Goal: Task Accomplishment & Management: Use online tool/utility

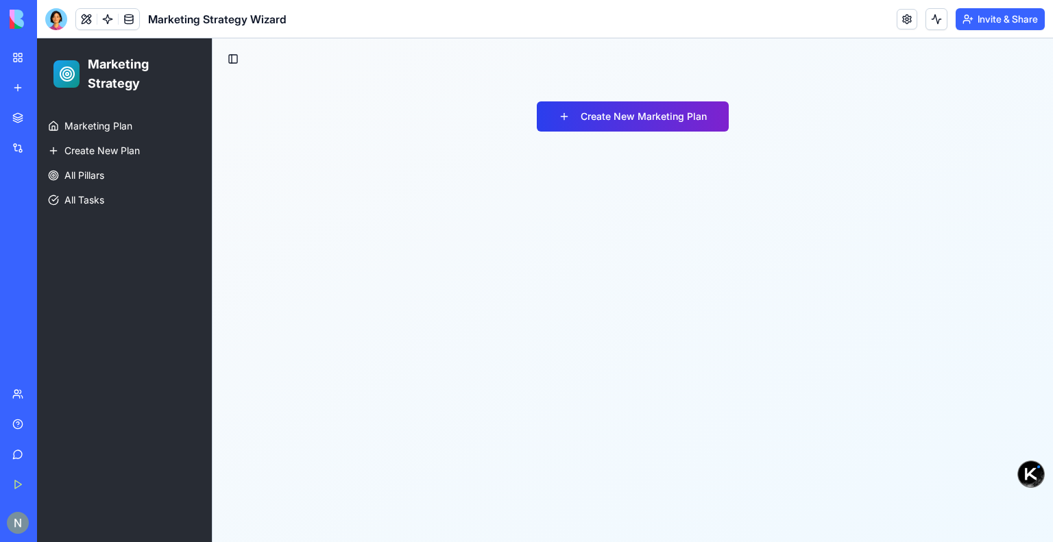
click at [591, 117] on button "Create New Marketing Plan" at bounding box center [633, 116] width 192 height 30
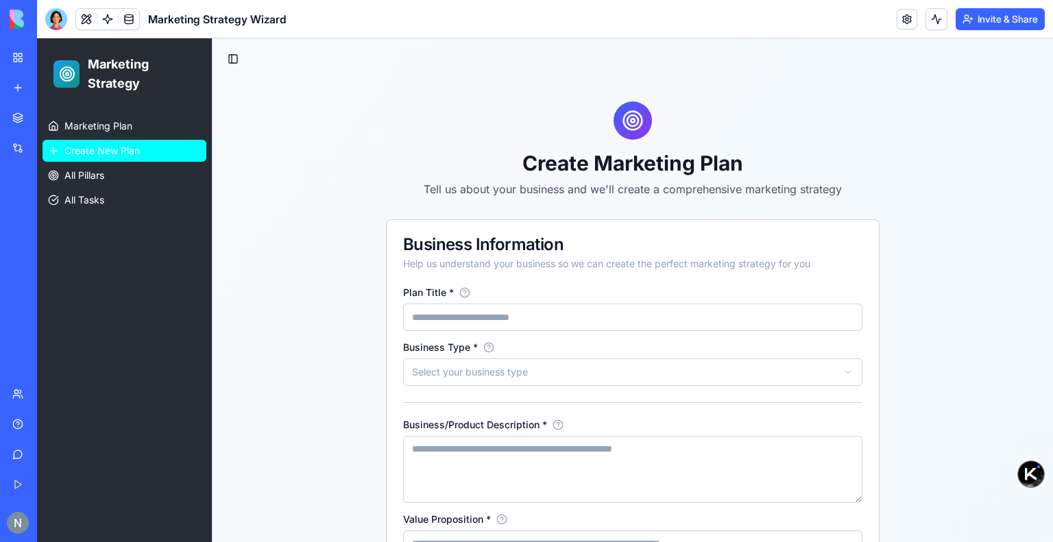
click at [158, 157] on link "Create New Plan" at bounding box center [125, 151] width 164 height 22
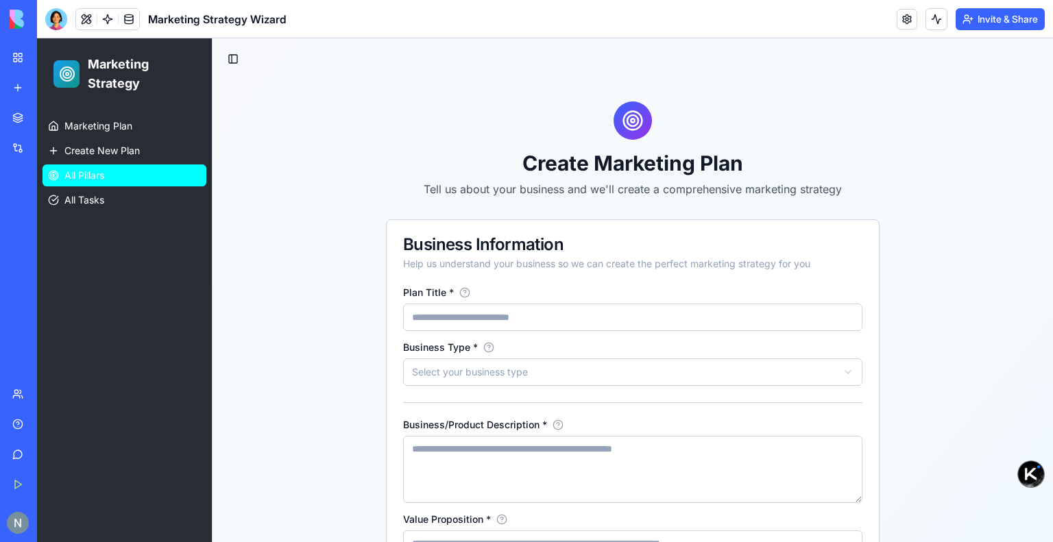
click at [155, 179] on link "All Pillars" at bounding box center [125, 176] width 164 height 22
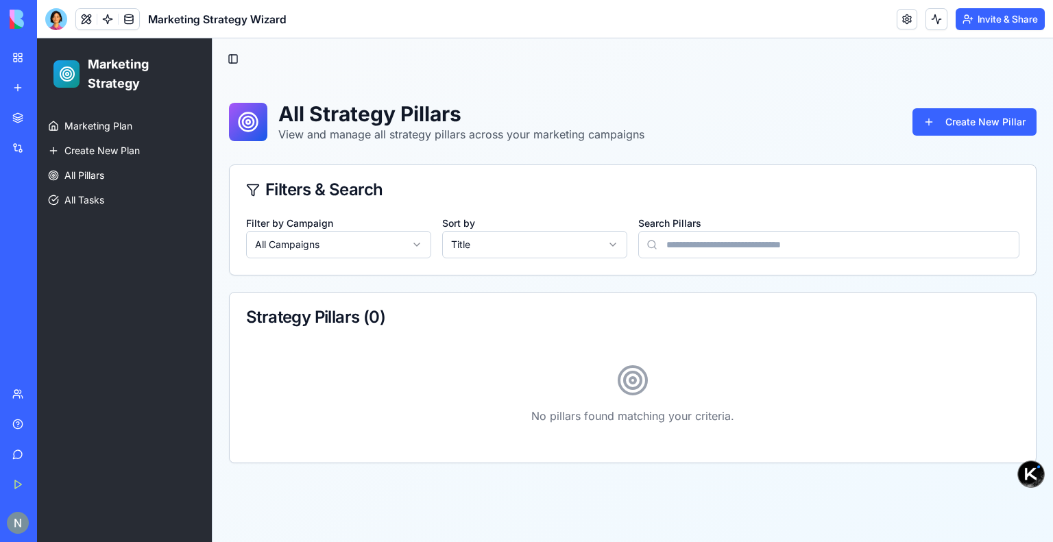
click at [486, 162] on div "All Strategy Pillars View and manage all strategy pillars across your marketing…" at bounding box center [633, 283] width 841 height 406
click at [337, 247] on html "**********" at bounding box center [545, 290] width 1016 height 504
click at [567, 232] on html "**********" at bounding box center [545, 290] width 1016 height 504
click at [706, 234] on input "Search Pillars" at bounding box center [828, 244] width 381 height 27
click at [861, 153] on div "All Strategy Pillars View and manage all strategy pillars across your marketing…" at bounding box center [633, 283] width 841 height 406
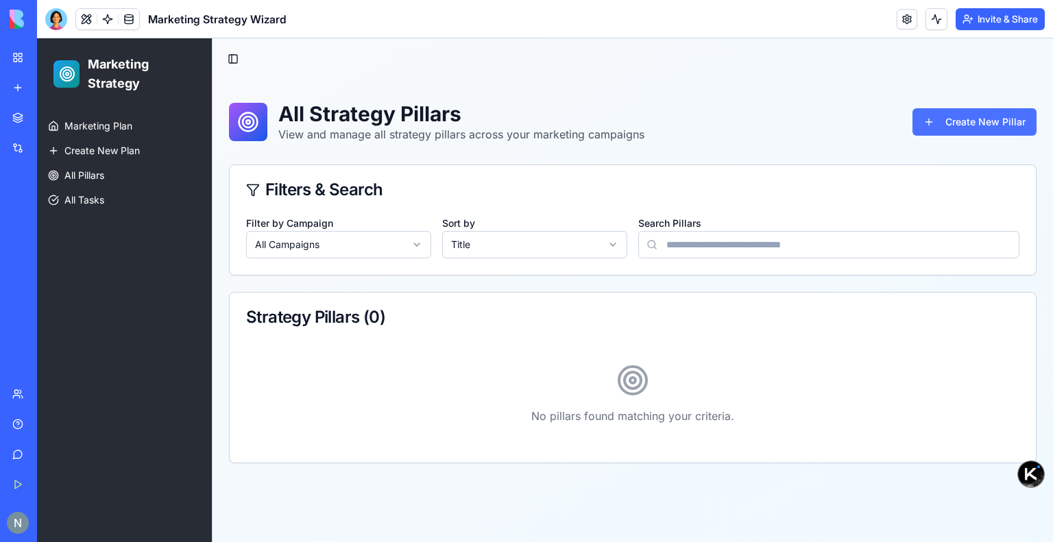
click at [954, 120] on button "Create New Pillar" at bounding box center [974, 121] width 124 height 27
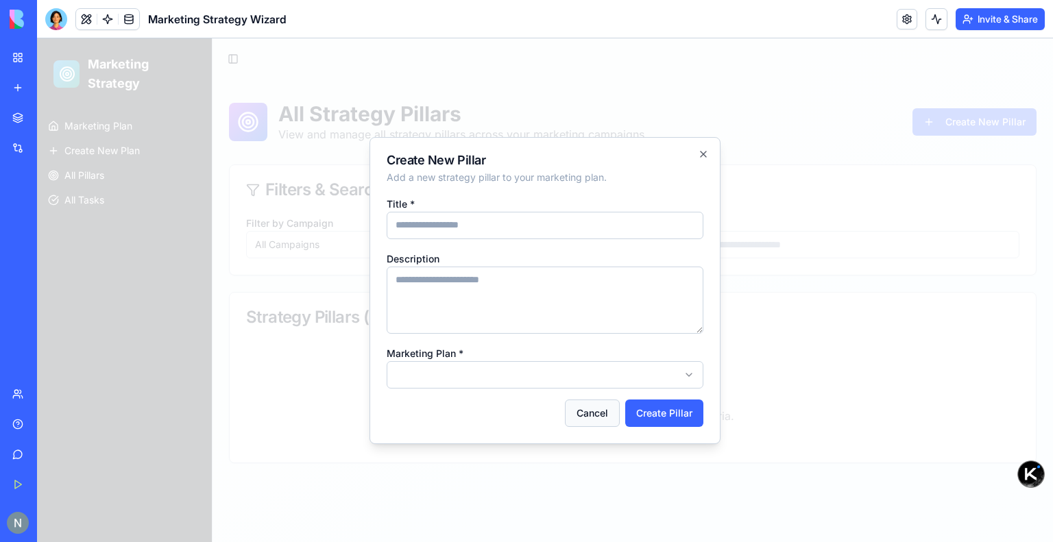
click at [592, 419] on button "Cancel" at bounding box center [592, 413] width 55 height 27
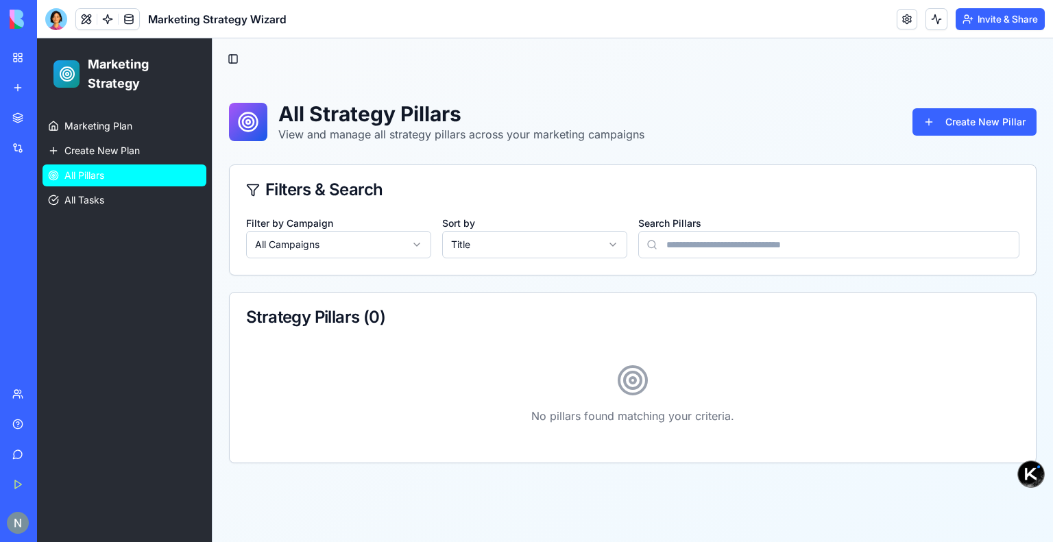
click at [70, 182] on span "All Pillars" at bounding box center [84, 176] width 40 height 14
click at [51, 58] on div "My Workspace" at bounding box center [42, 58] width 18 height 14
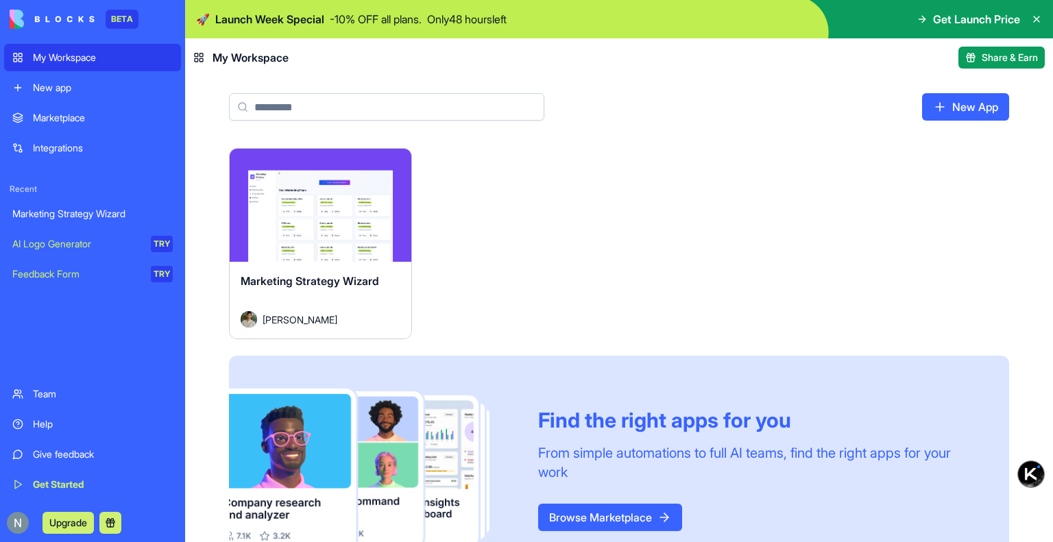
click at [353, 247] on div "Launch" at bounding box center [321, 205] width 182 height 113
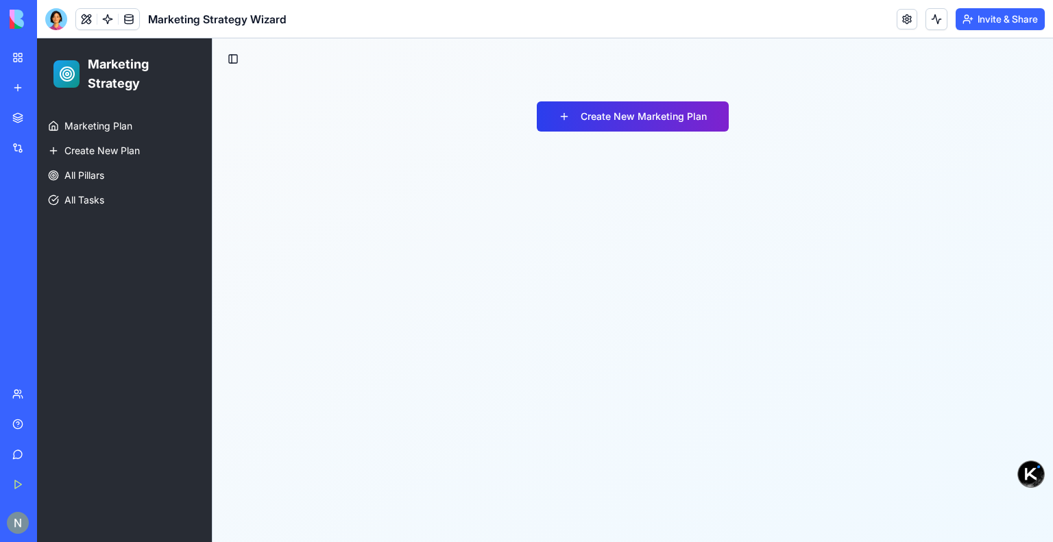
click at [616, 125] on button "Create New Marketing Plan" at bounding box center [633, 116] width 192 height 30
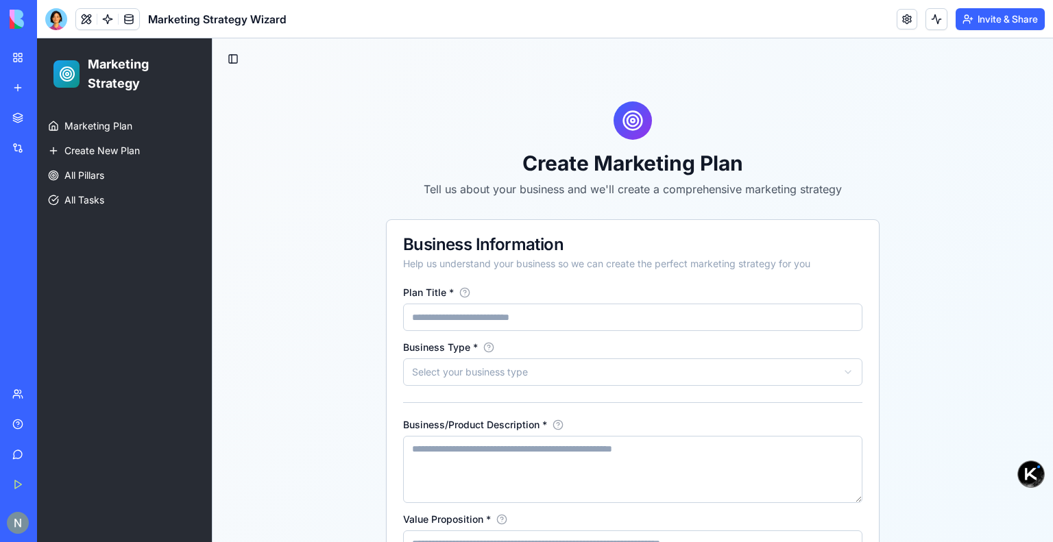
click at [415, 323] on input "Plan Title *" at bounding box center [632, 317] width 459 height 27
click at [128, 19] on link at bounding box center [129, 19] width 21 height 21
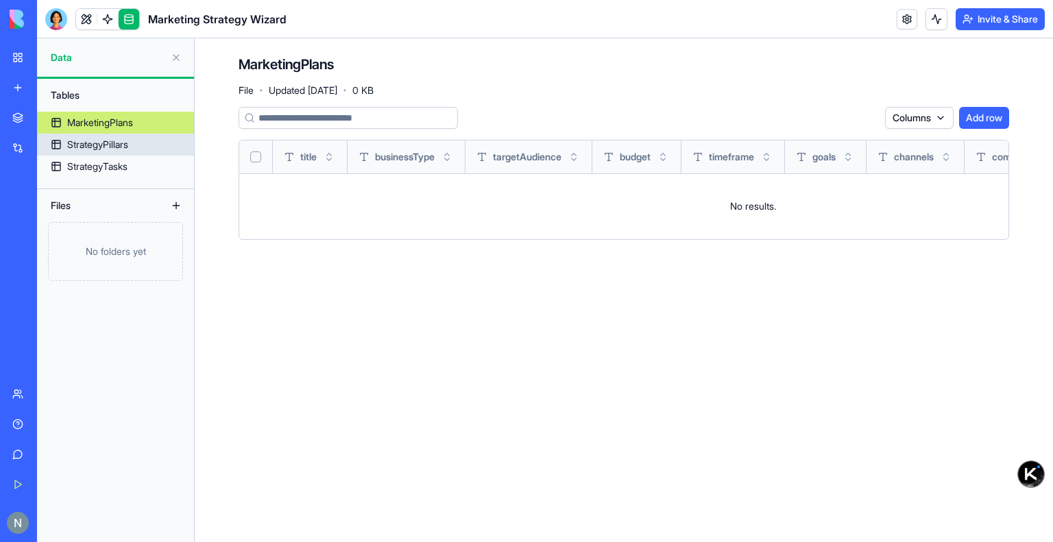
click at [128, 146] on div "StrategyPillars" at bounding box center [97, 145] width 61 height 14
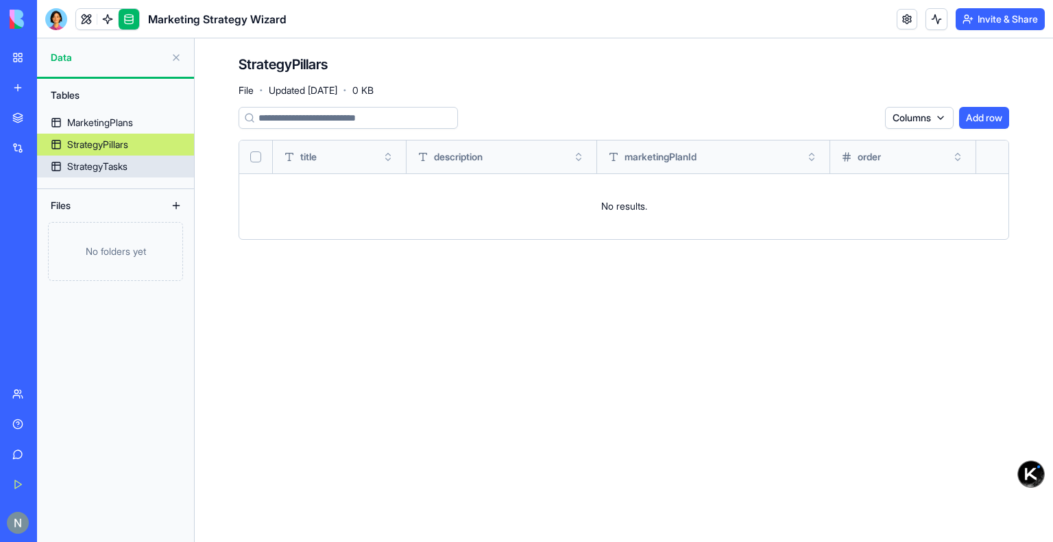
click at [104, 167] on div "StrategyTasks" at bounding box center [97, 167] width 60 height 14
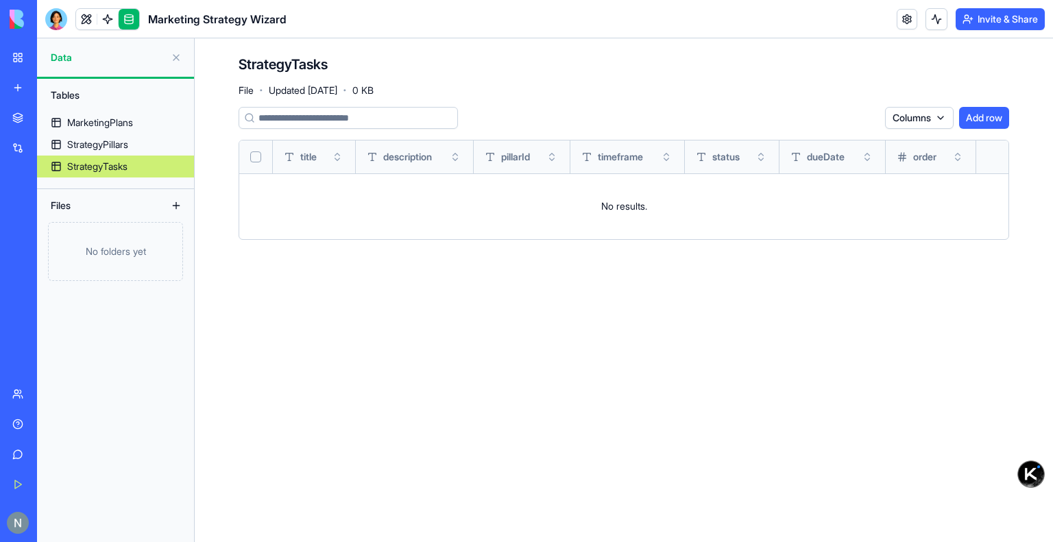
click at [133, 21] on link at bounding box center [129, 19] width 21 height 21
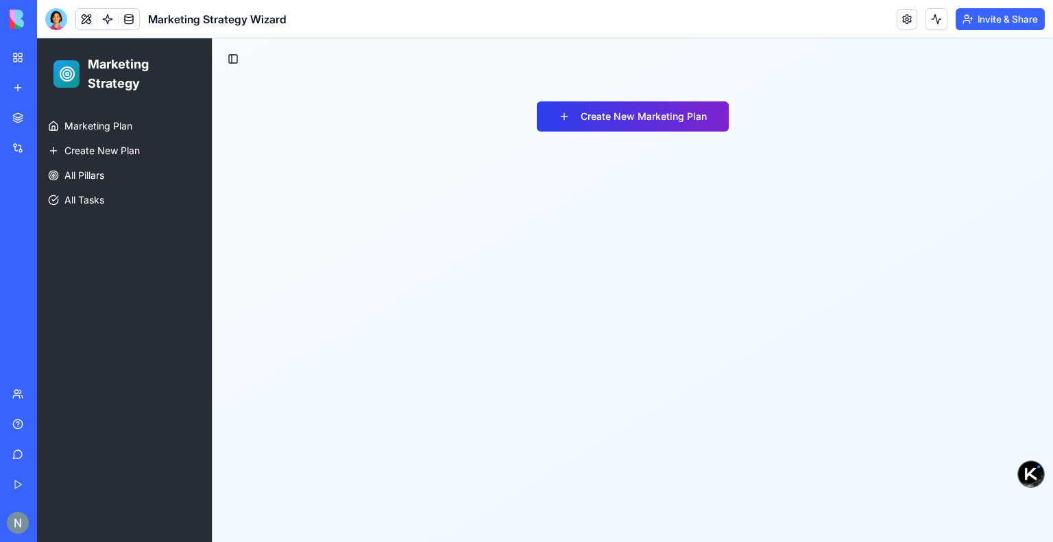
click at [648, 119] on button "Create New Marketing Plan" at bounding box center [633, 116] width 192 height 30
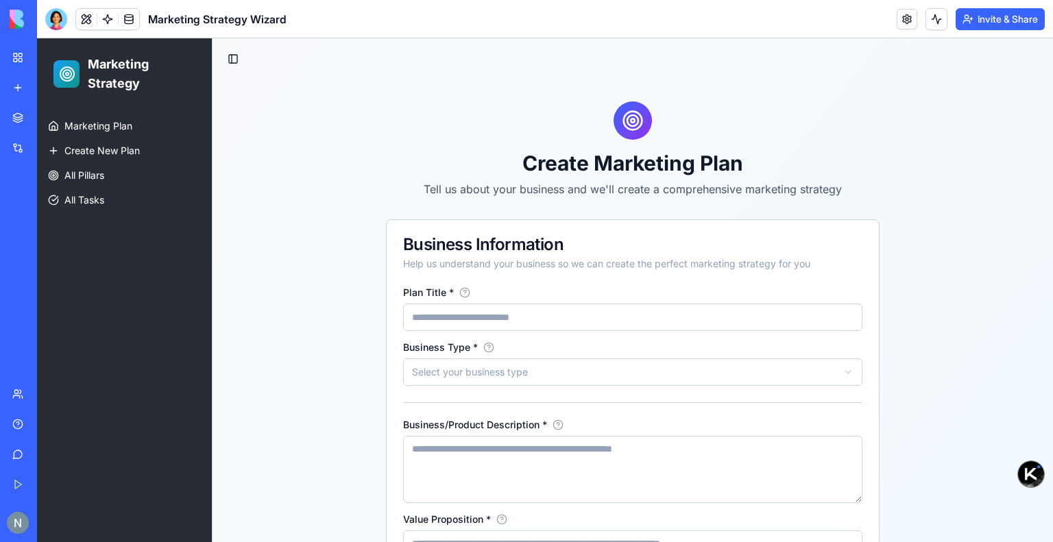
scroll to position [69, 0]
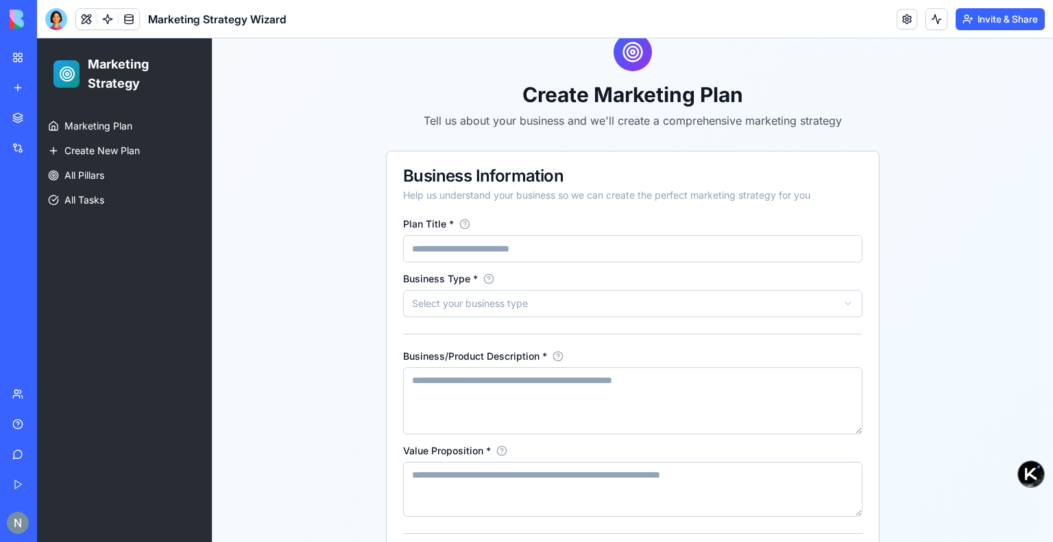
click at [573, 305] on html "**********" at bounding box center [545, 491] width 1016 height 1043
click at [546, 252] on input "Plan Title *" at bounding box center [632, 248] width 459 height 27
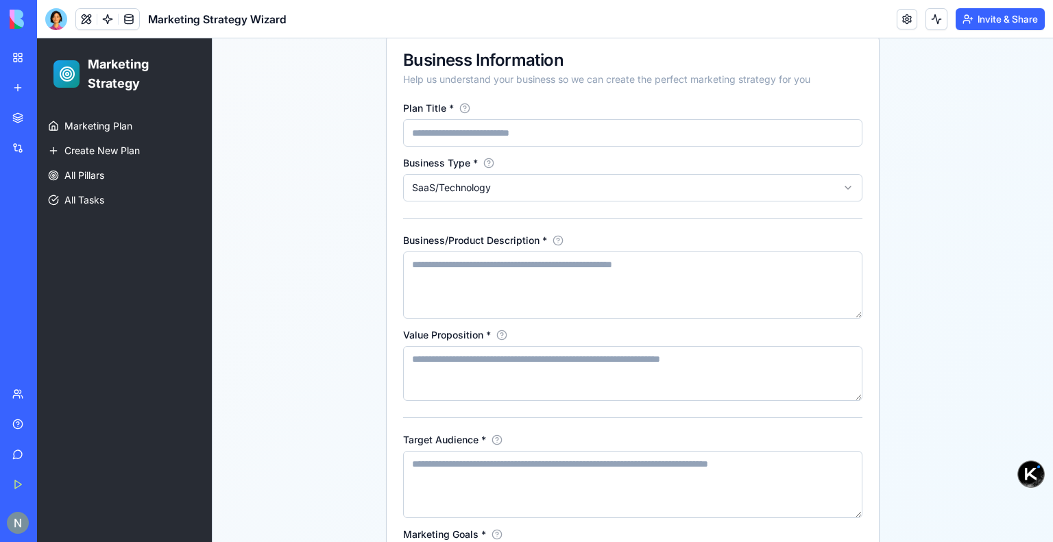
scroll to position [206, 0]
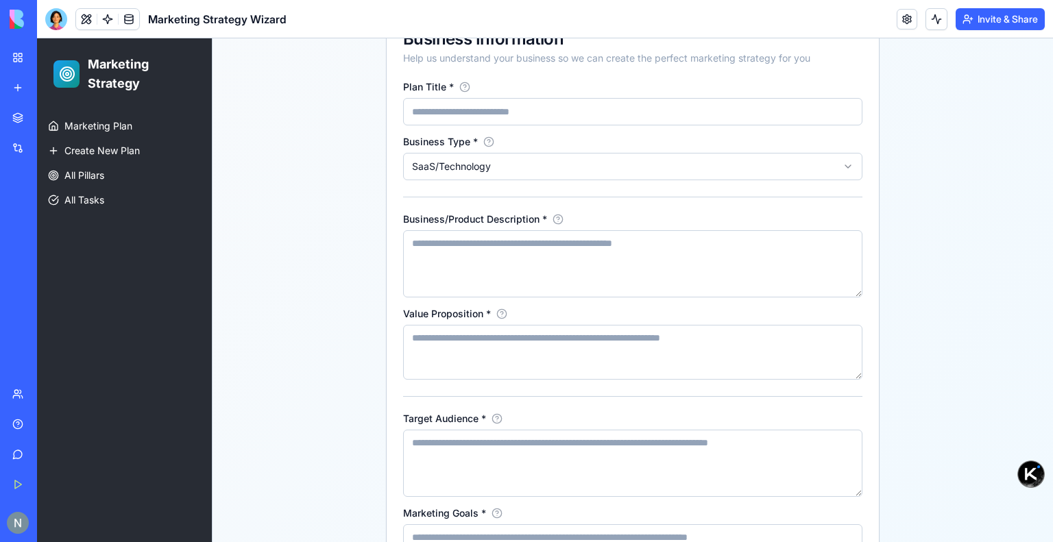
click at [498, 351] on textarea "Value Proposition *" at bounding box center [632, 352] width 459 height 55
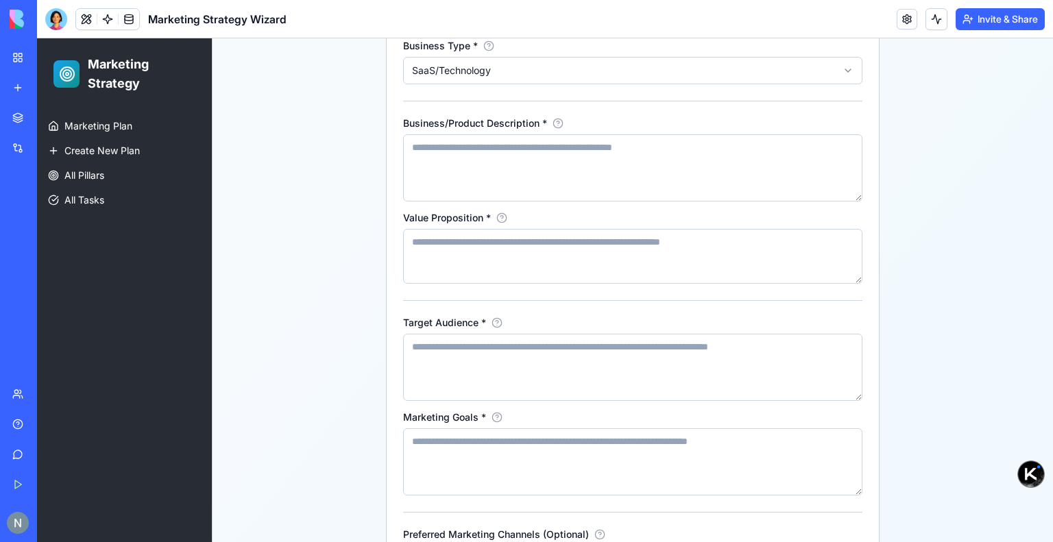
scroll to position [411, 0]
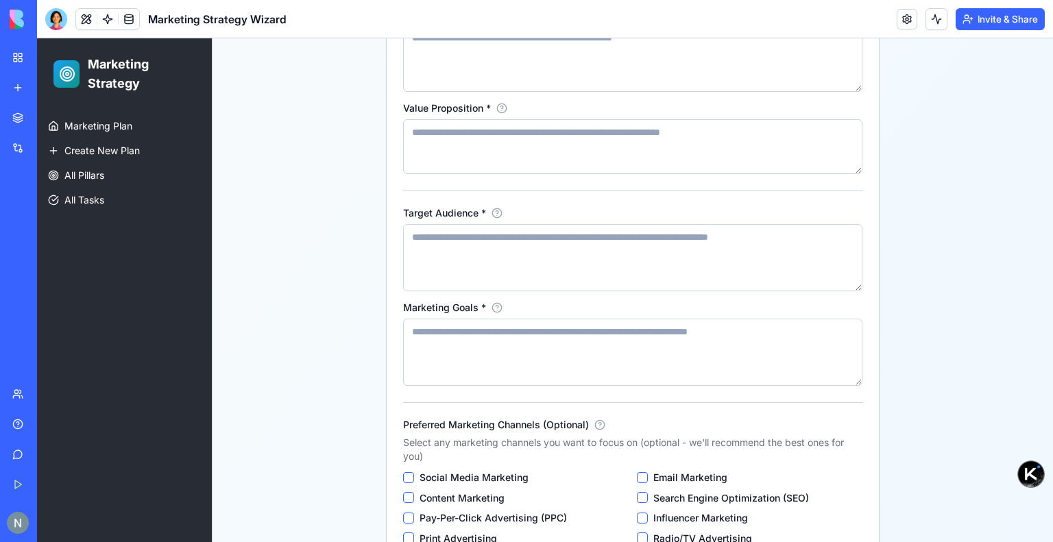
click at [519, 269] on textarea "Target Audience *" at bounding box center [632, 257] width 459 height 67
click at [493, 215] on icon at bounding box center [497, 213] width 11 height 11
click at [492, 212] on icon at bounding box center [497, 213] width 11 height 11
click at [492, 309] on icon at bounding box center [497, 307] width 11 height 11
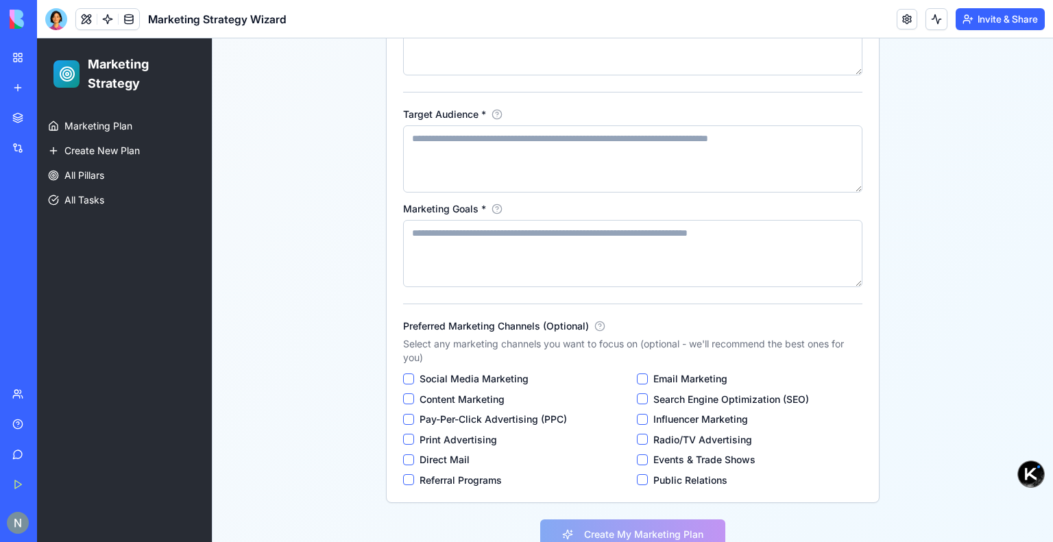
scroll to position [538, 0]
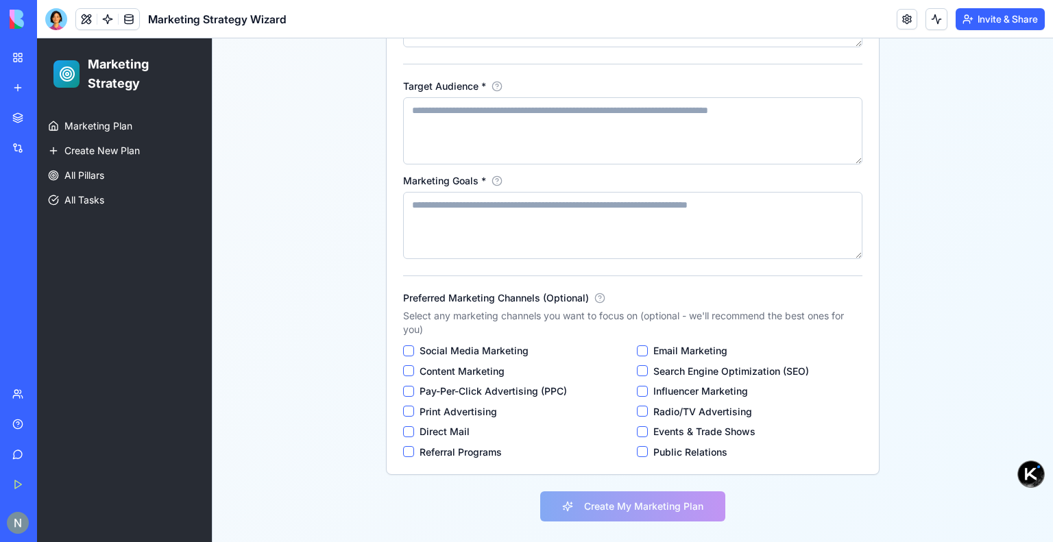
click at [403, 351] on Marketing "Social Media Marketing" at bounding box center [408, 351] width 11 height 11
click at [403, 371] on Marketing "Content Marketing" at bounding box center [408, 370] width 11 height 11
drag, startPoint x: 402, startPoint y: 391, endPoint x: 404, endPoint y: 418, distance: 26.8
click at [403, 391] on \(PPC\) "Pay-Per-Click Advertising (PPC)" at bounding box center [408, 391] width 11 height 11
click at [404, 413] on Advertising "Print Advertising" at bounding box center [408, 411] width 11 height 11
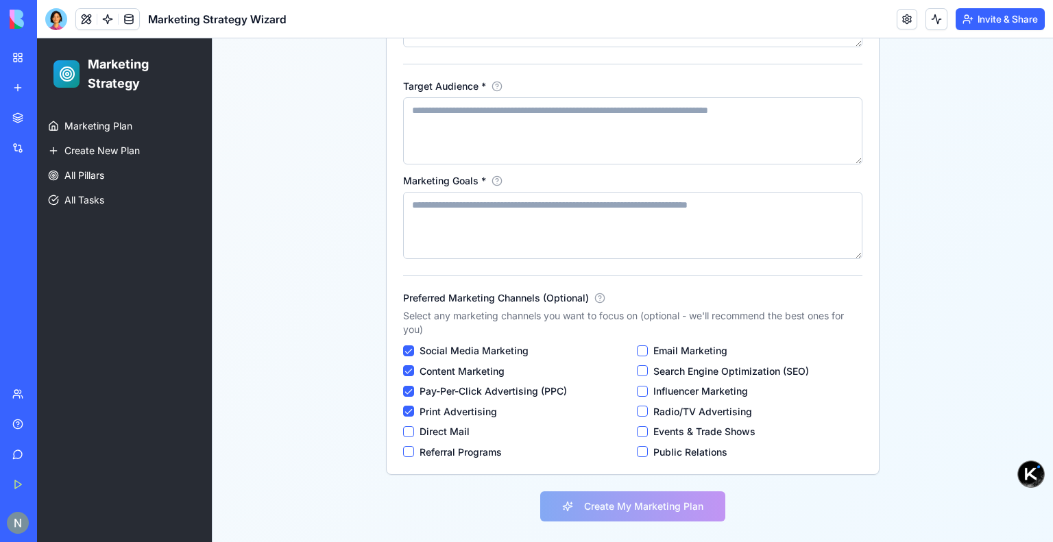
click at [403, 433] on Mail "Direct Mail" at bounding box center [408, 431] width 11 height 11
click at [404, 459] on div "Plan Title * Business Type * SaaS/Technology Business/Product Description * Val…" at bounding box center [633, 111] width 492 height 725
click at [406, 450] on Programs "Referral Programs" at bounding box center [408, 451] width 11 height 11
click at [637, 350] on Marketing "Email Marketing" at bounding box center [642, 351] width 11 height 11
drag, startPoint x: 641, startPoint y: 372, endPoint x: 642, endPoint y: 391, distance: 18.6
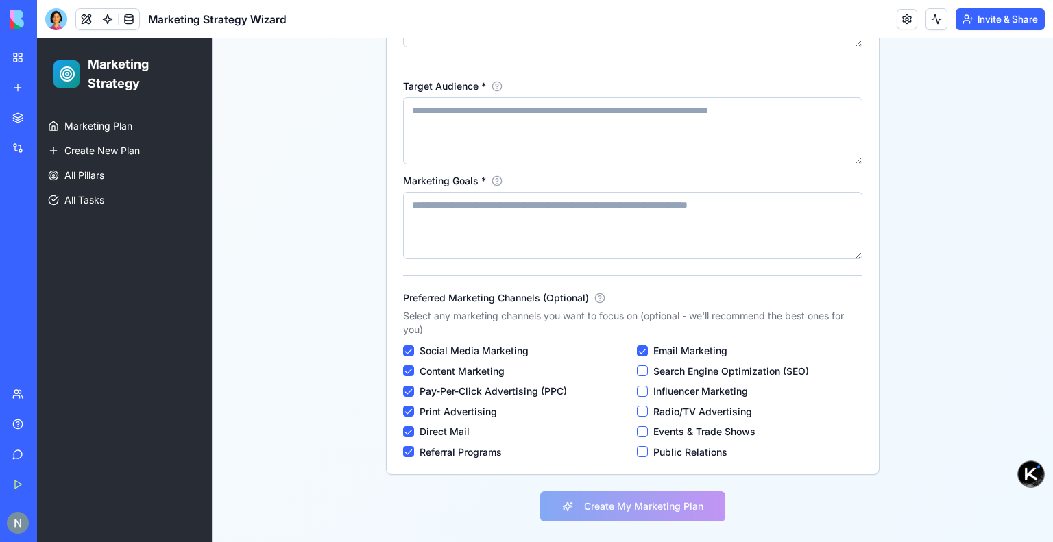
click at [641, 374] on \(SEO\) "Search Engine Optimization (SEO)" at bounding box center [642, 370] width 11 height 11
click at [642, 391] on div "Influencer Marketing" at bounding box center [750, 391] width 226 height 12
click at [641, 412] on Advertising "Radio/TV Advertising" at bounding box center [642, 411] width 11 height 11
drag, startPoint x: 638, startPoint y: 389, endPoint x: 639, endPoint y: 420, distance: 31.6
click at [638, 389] on Marketing "Influencer Marketing" at bounding box center [642, 391] width 11 height 11
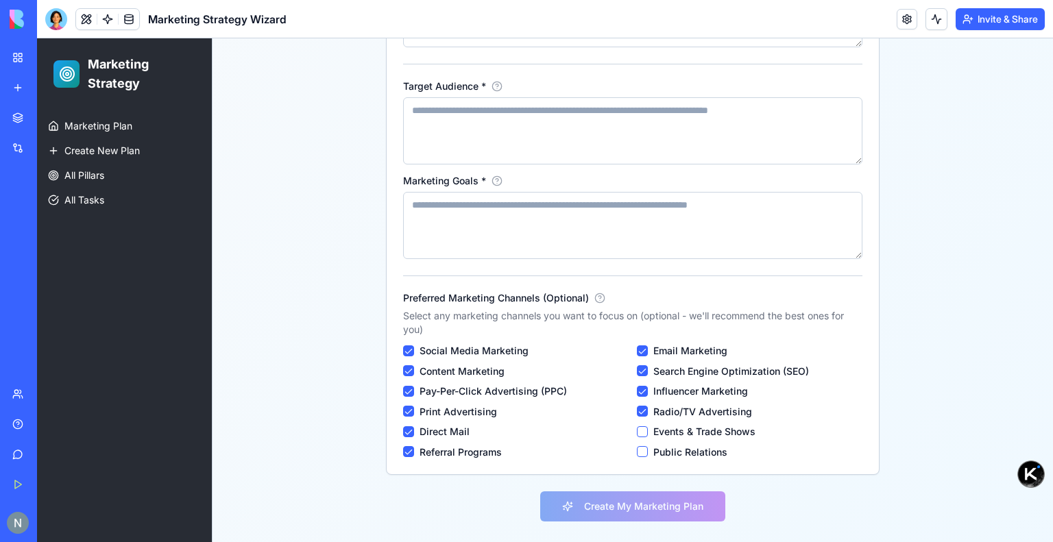
click at [638, 429] on Shows "Events & Trade Shows" at bounding box center [642, 431] width 11 height 11
click at [637, 456] on Relations "Public Relations" at bounding box center [642, 451] width 11 height 11
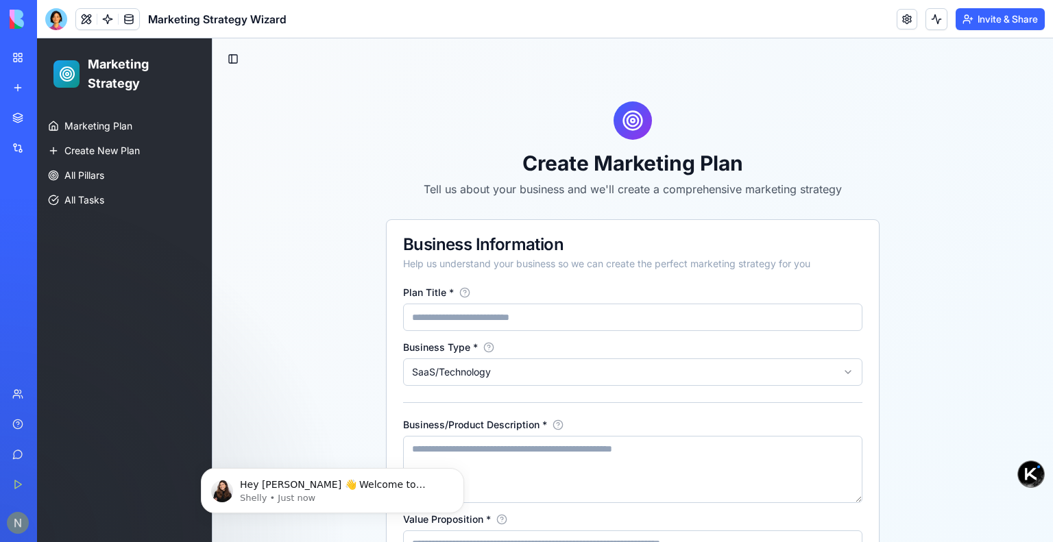
scroll to position [0, 0]
click at [19, 57] on link "My Workspace" at bounding box center [31, 57] width 55 height 27
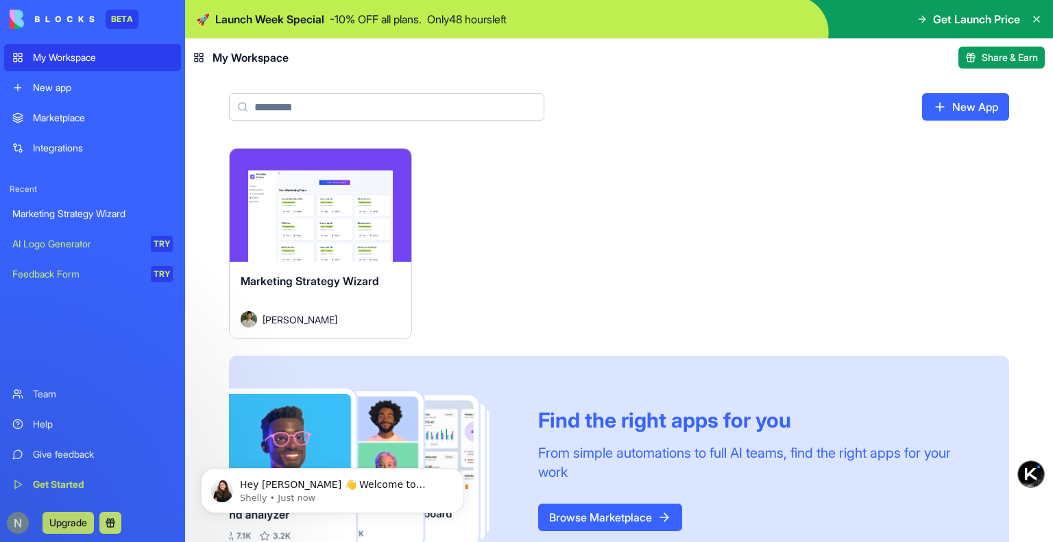
click at [64, 124] on div "Marketplace" at bounding box center [103, 118] width 140 height 14
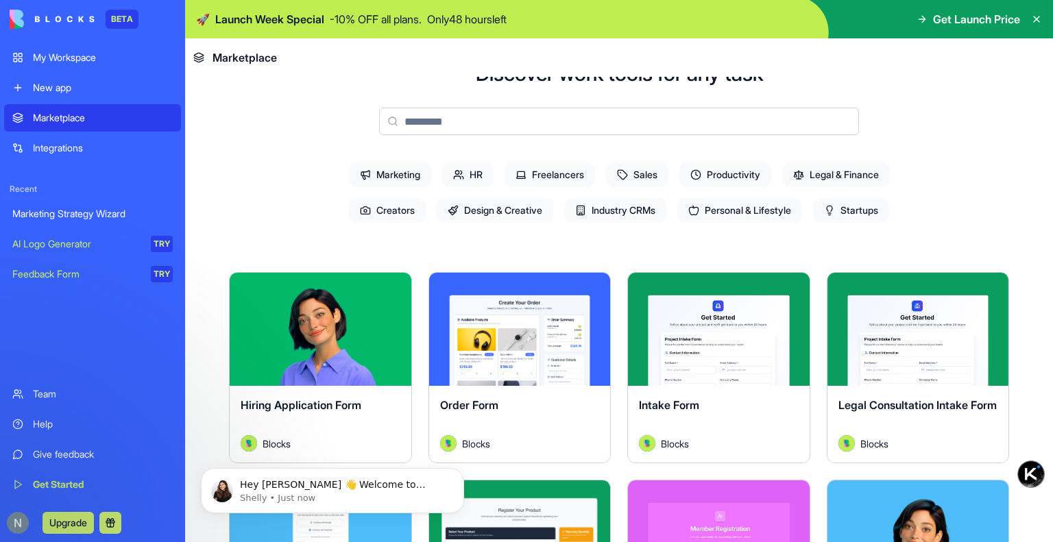
scroll to position [137, 0]
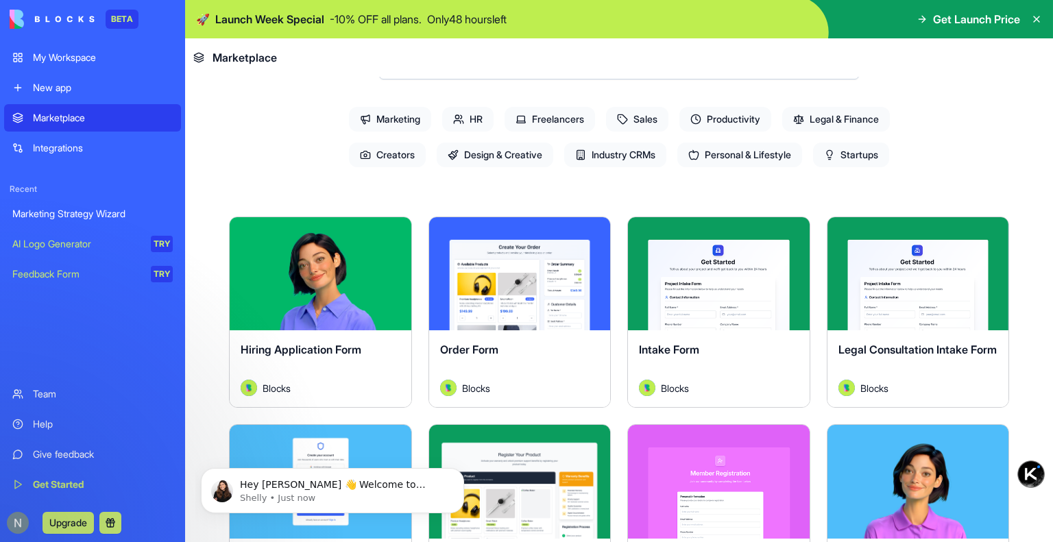
click at [511, 270] on button "Explore" at bounding box center [519, 274] width 103 height 27
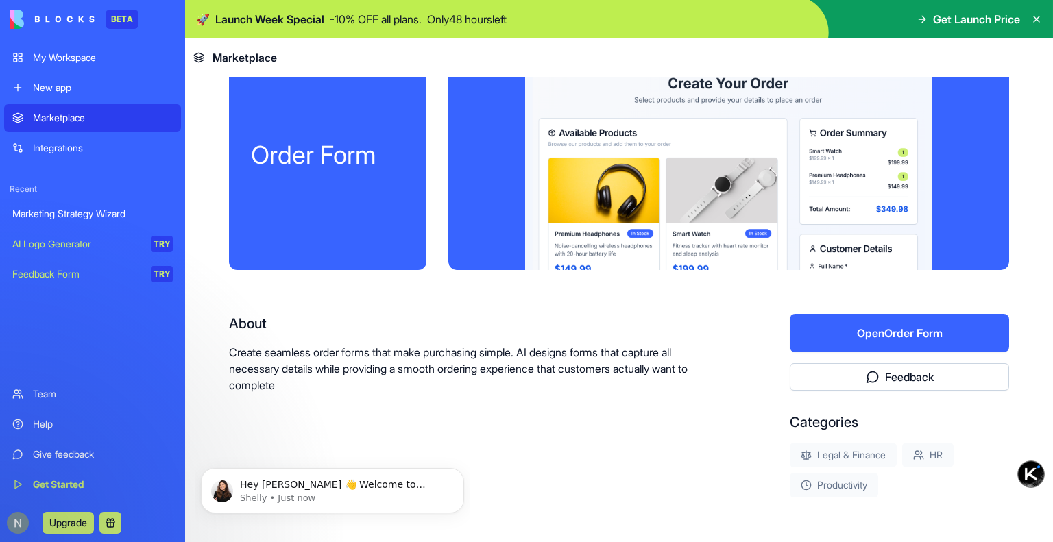
scroll to position [33, 0]
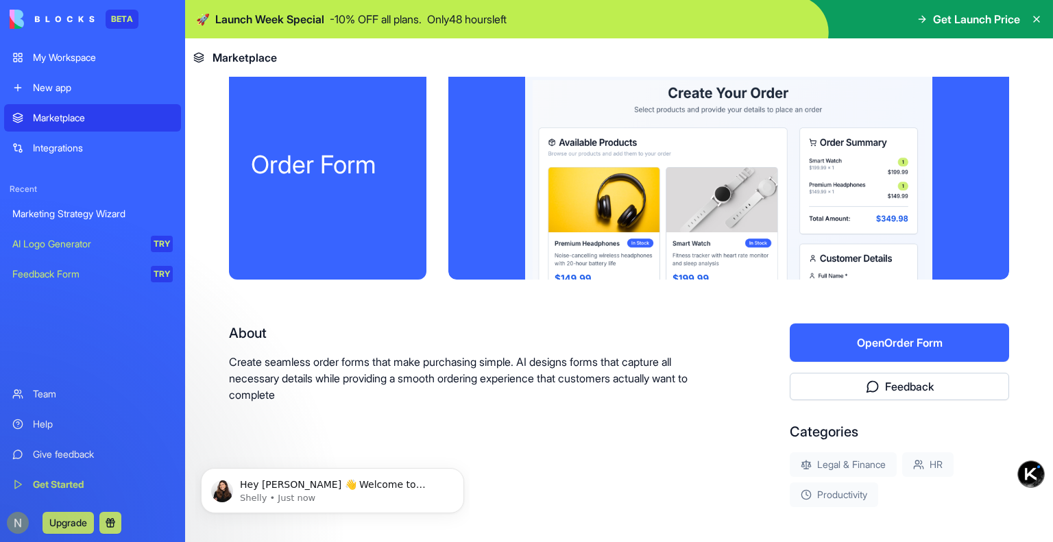
click at [878, 339] on button "Open Order Form" at bounding box center [899, 343] width 219 height 38
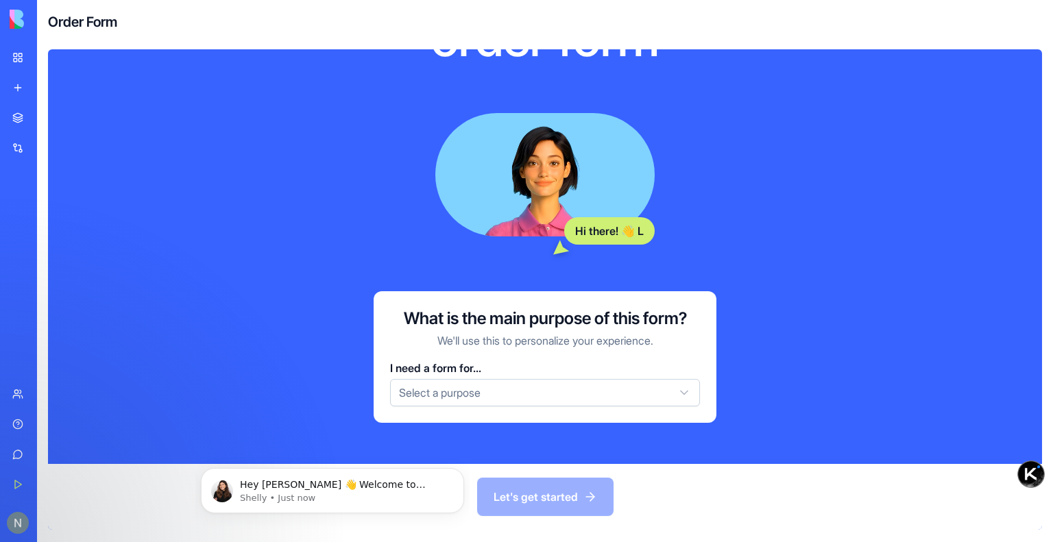
scroll to position [149, 0]
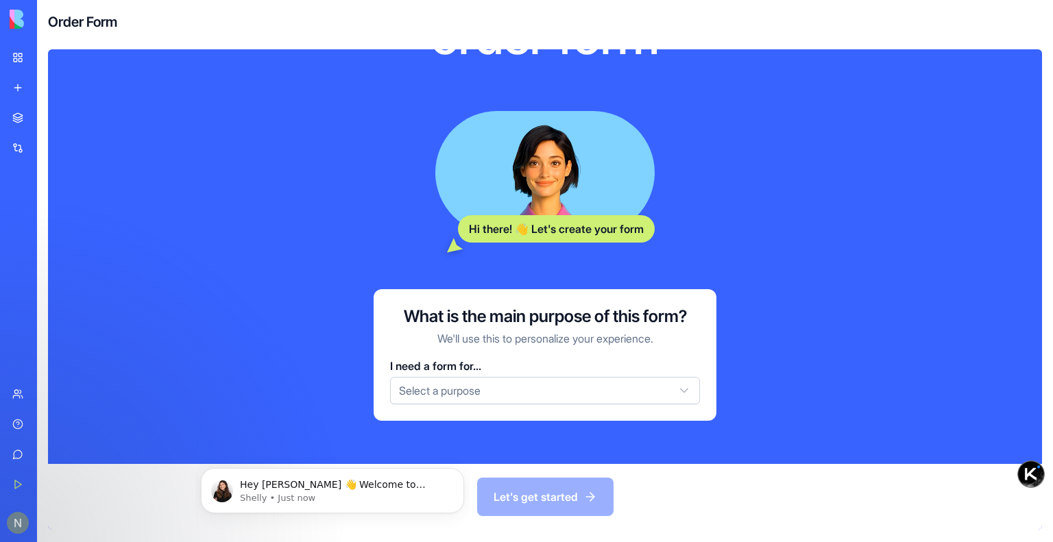
click at [527, 398] on html "**********" at bounding box center [526, 271] width 1053 height 542
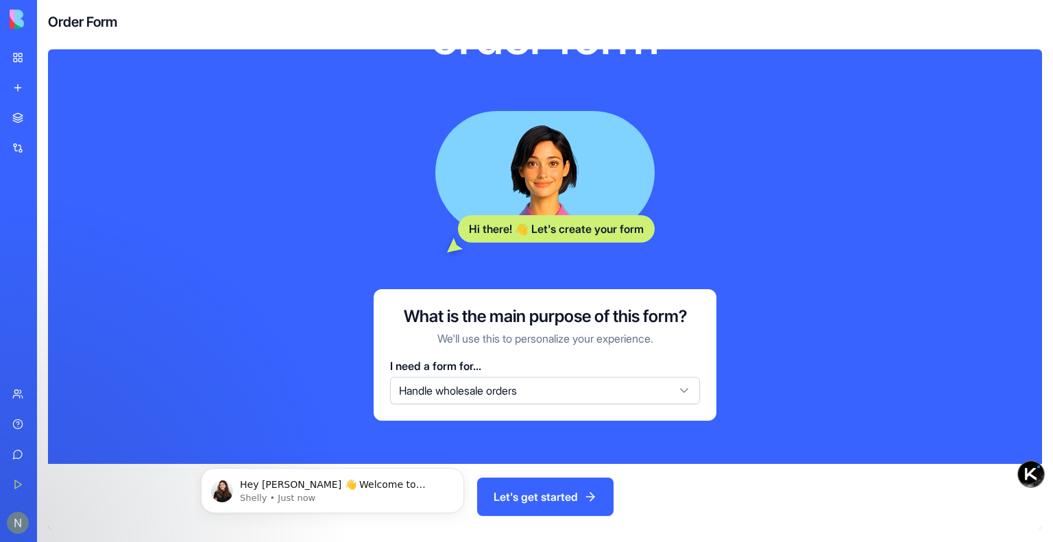
scroll to position [0, 0]
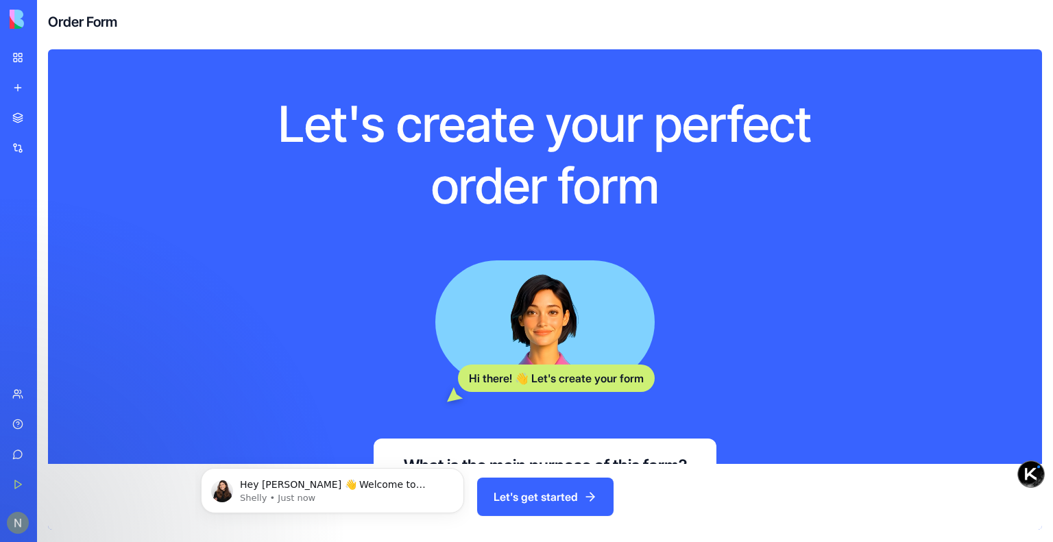
click at [565, 497] on button "Let's get started" at bounding box center [545, 497] width 136 height 38
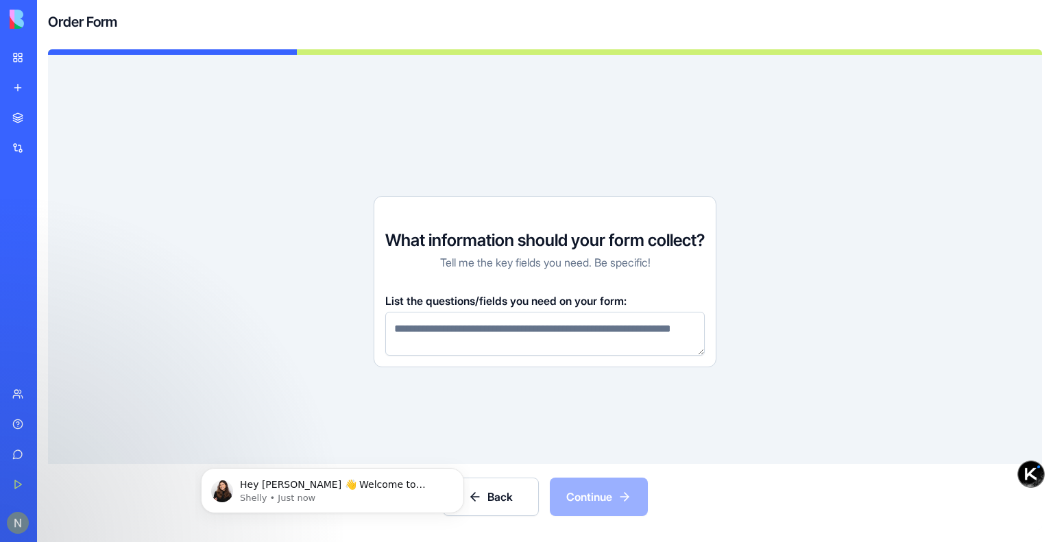
click at [509, 509] on button "Back" at bounding box center [491, 497] width 96 height 38
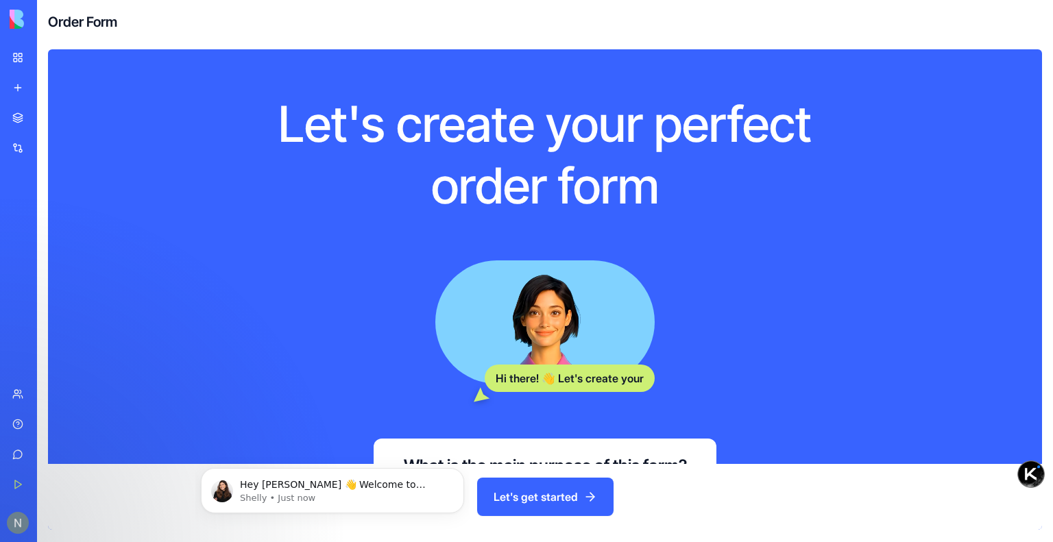
click at [263, 95] on h1 "Let's create your perfect order form" at bounding box center [545, 154] width 614 height 123
click at [40, 121] on div "Marketplace" at bounding box center [42, 118] width 18 height 14
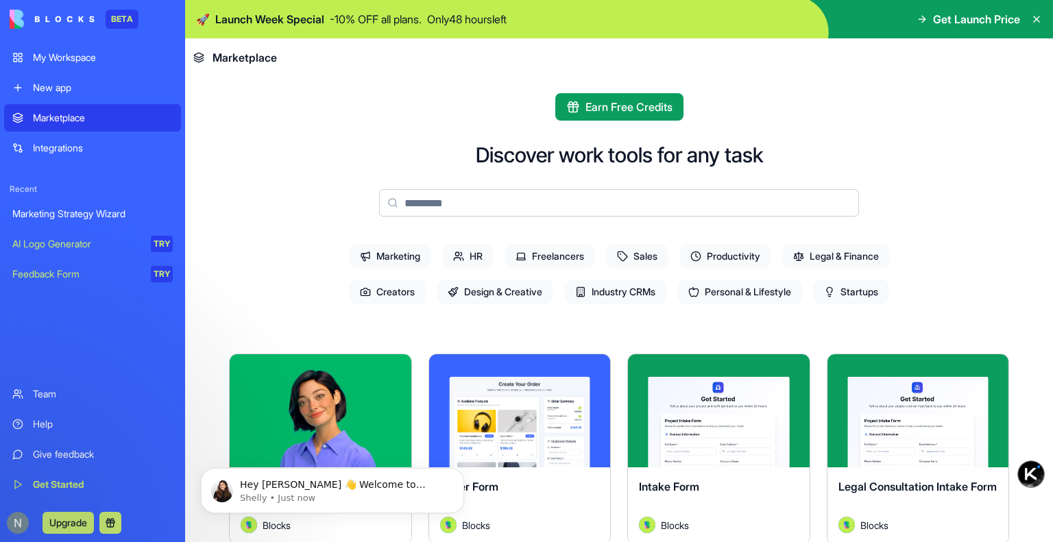
click at [49, 145] on div "Integrations" at bounding box center [103, 148] width 140 height 14
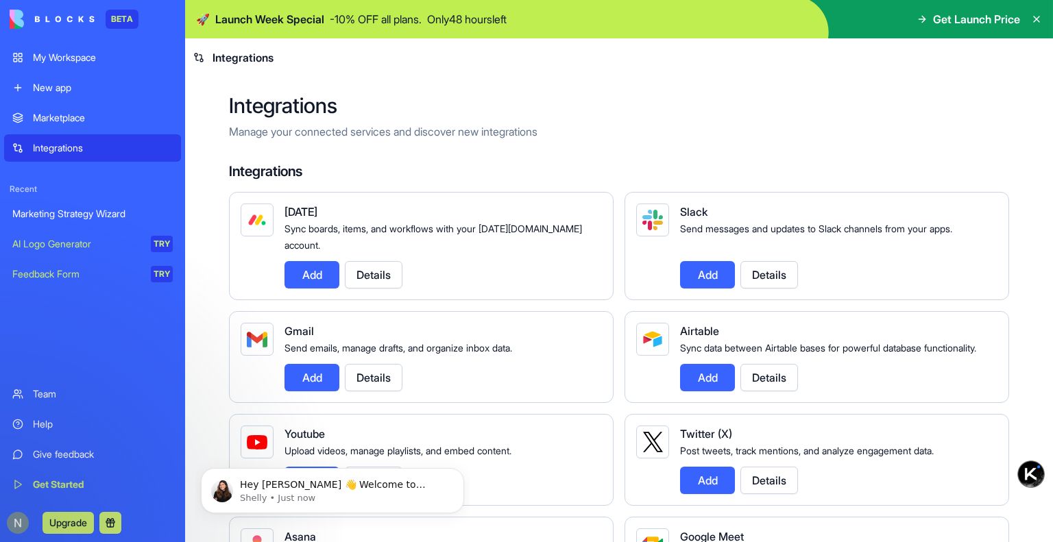
click at [42, 223] on link "Marketing Strategy Wizard" at bounding box center [92, 213] width 177 height 27
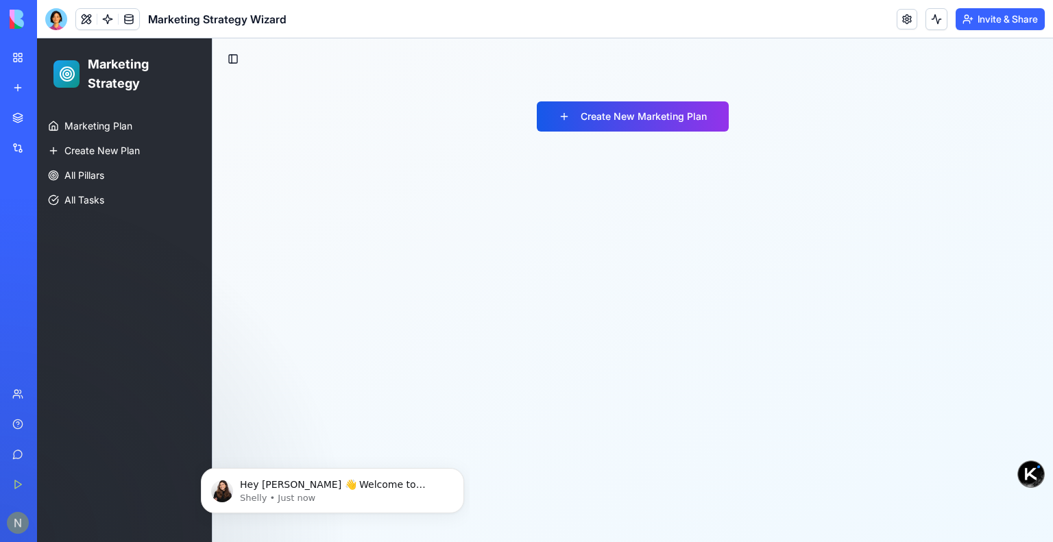
click at [19, 247] on div "AI Logo Generator" at bounding box center [15, 244] width 7 height 14
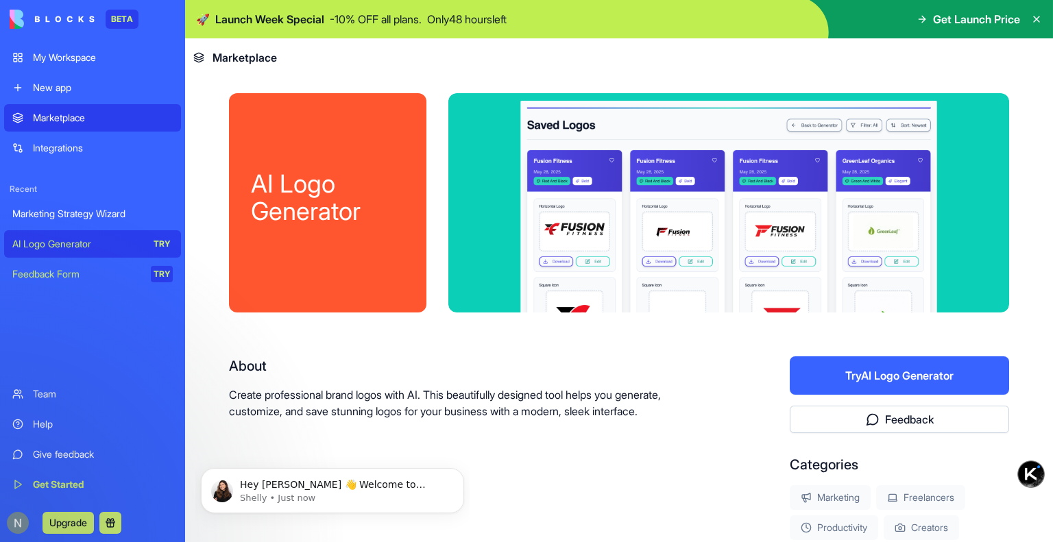
click at [353, 341] on div "AI Logo Generator About Create professional brand logos with AI. This beautiful…" at bounding box center [619, 375] width 780 height 565
click at [51, 156] on link "Integrations" at bounding box center [92, 147] width 177 height 27
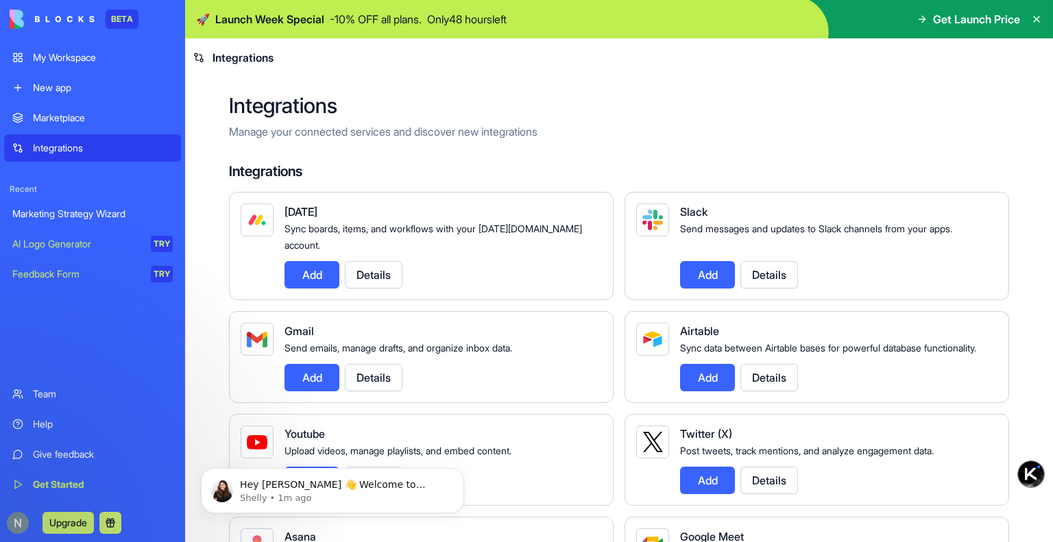
click at [594, 97] on h2 "Integrations" at bounding box center [619, 105] width 780 height 25
click at [62, 125] on link "Marketplace" at bounding box center [92, 117] width 177 height 27
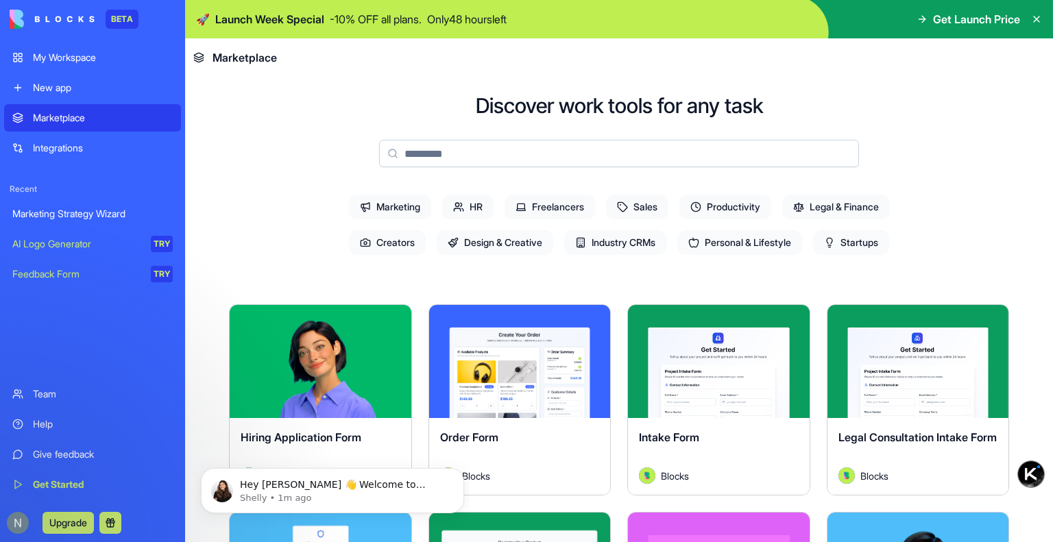
scroll to position [69, 0]
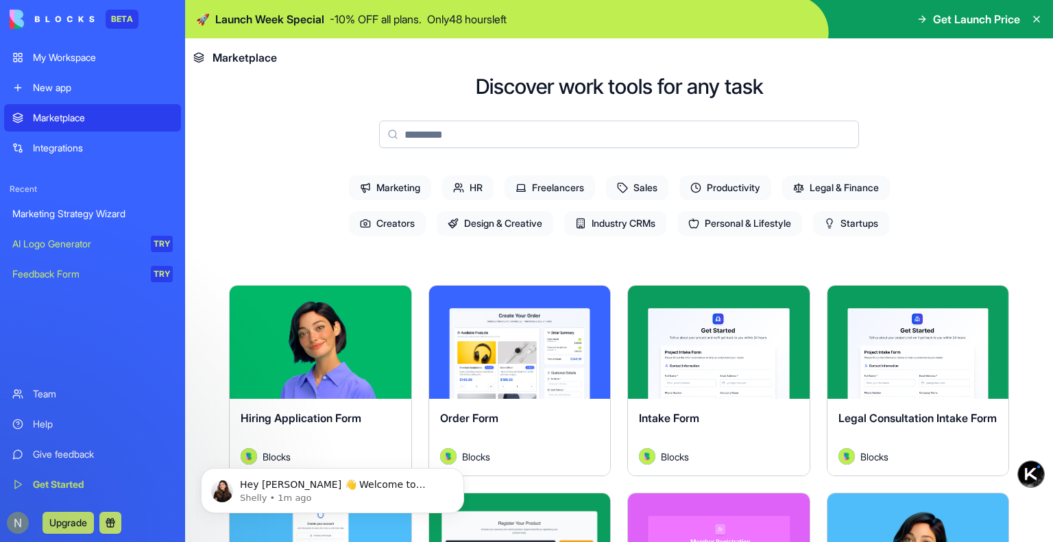
click at [503, 227] on span "Design & Creative" at bounding box center [495, 223] width 117 height 25
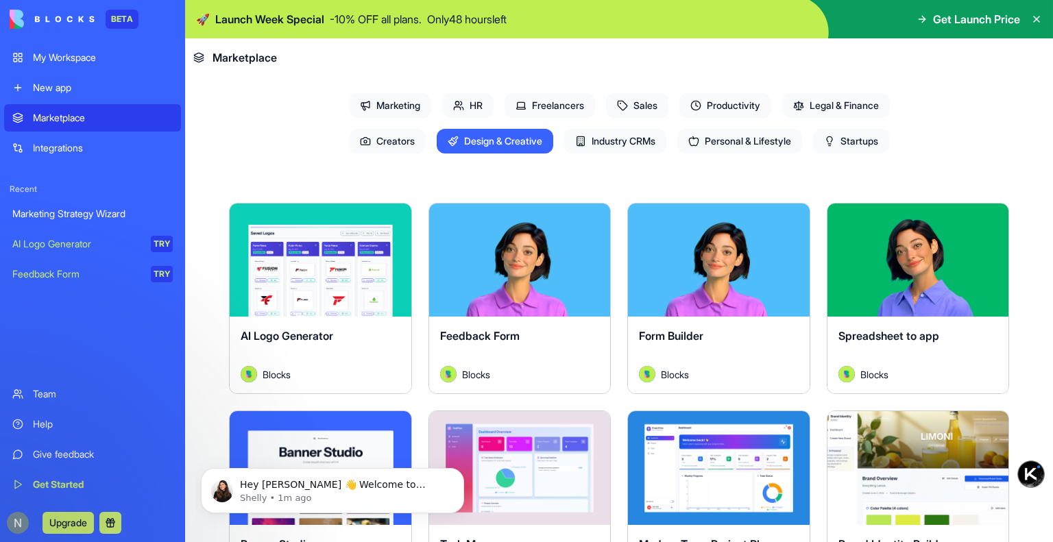
scroll to position [206, 0]
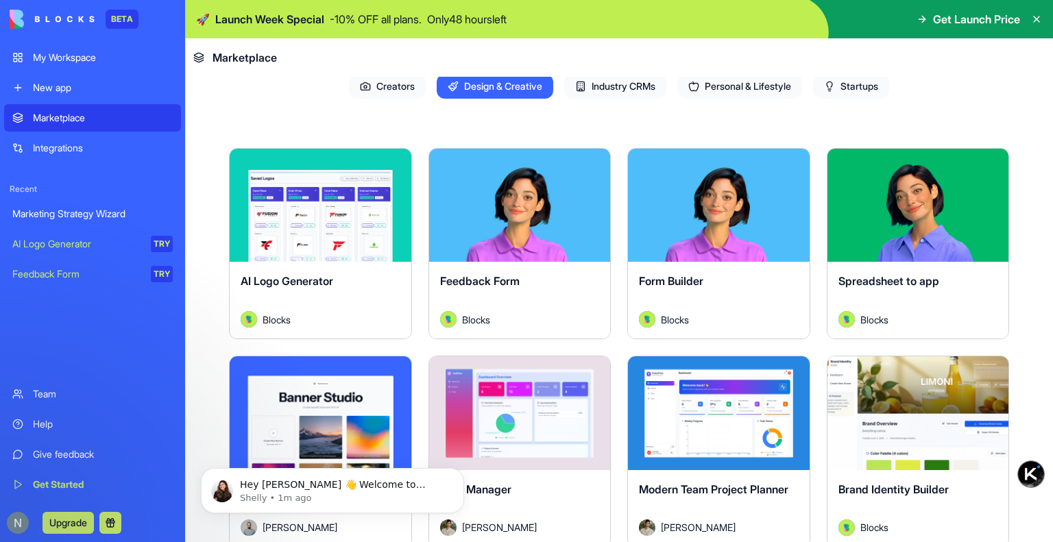
click at [339, 239] on div "Explore" at bounding box center [321, 205] width 182 height 113
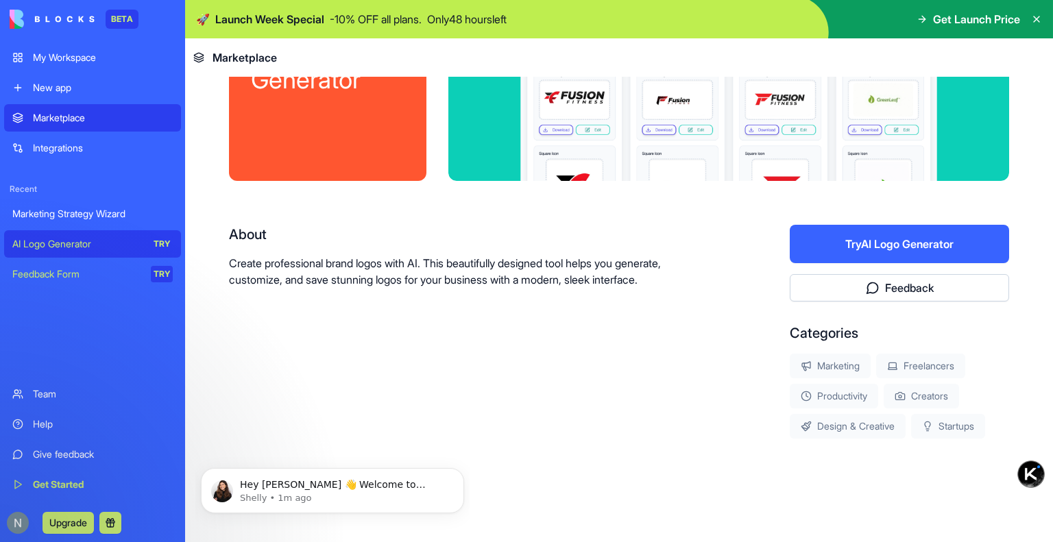
click at [841, 256] on button "Try AI Logo Generator" at bounding box center [899, 244] width 219 height 38
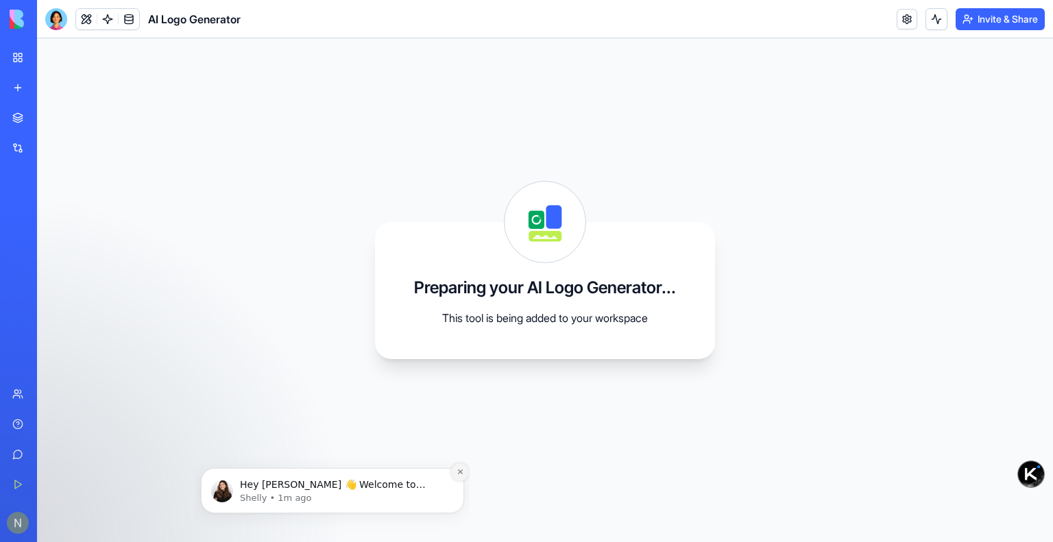
click at [459, 474] on icon "Dismiss notification" at bounding box center [459, 472] width 5 height 5
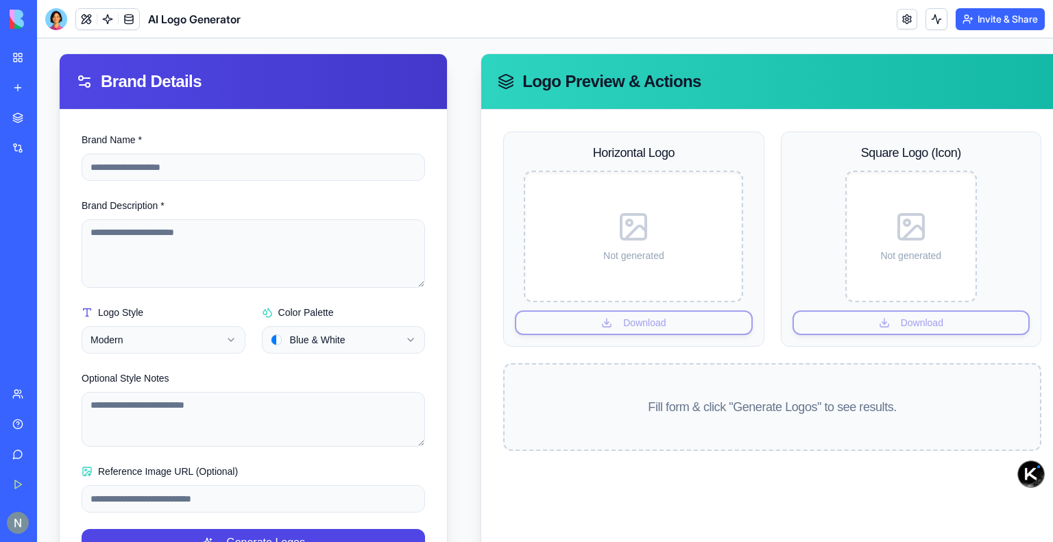
scroll to position [193, 0]
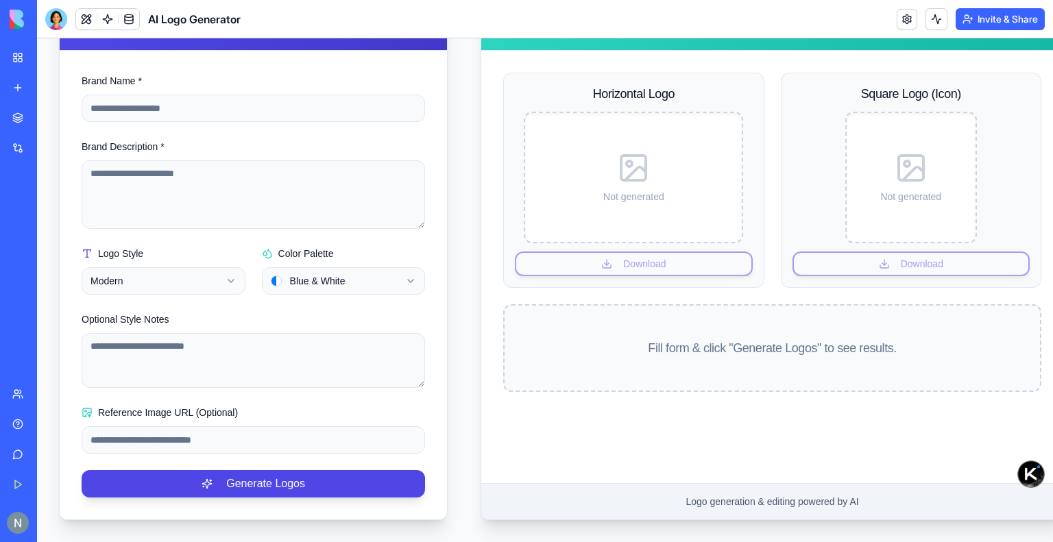
click at [318, 311] on div "Optional Style Notes" at bounding box center [253, 349] width 343 height 77
click at [207, 282] on html "**********" at bounding box center [545, 199] width 1016 height 688
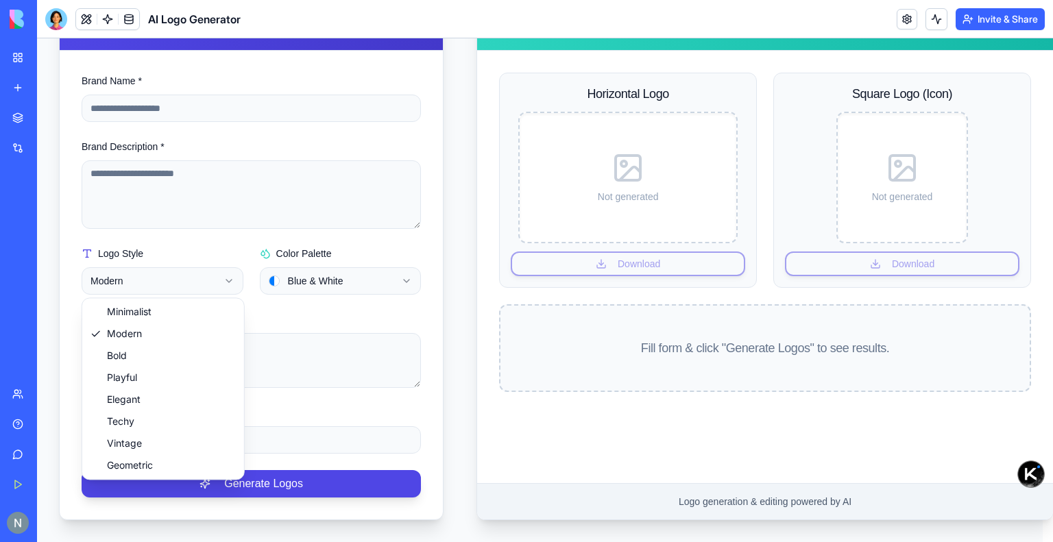
scroll to position [183, 0]
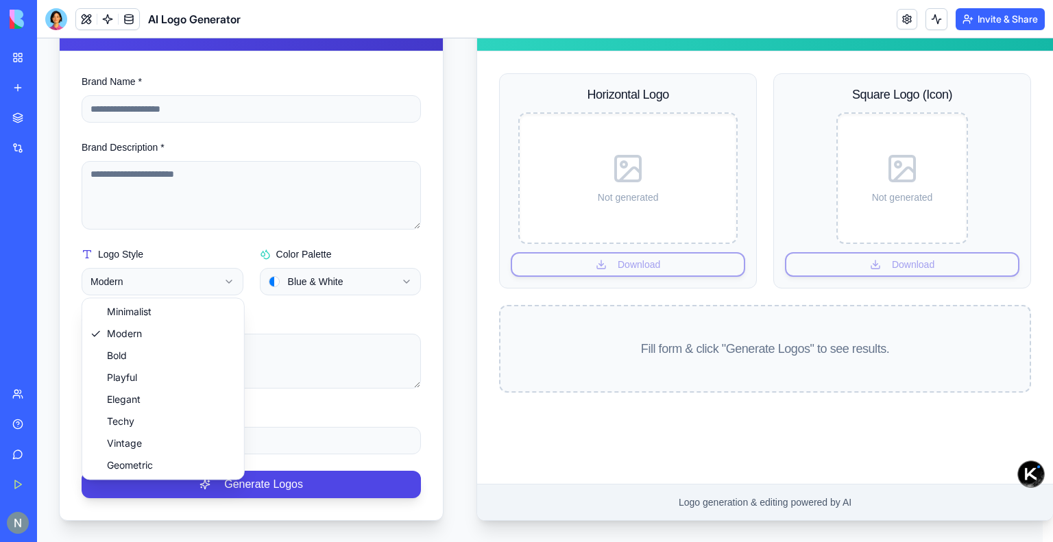
select select "****"
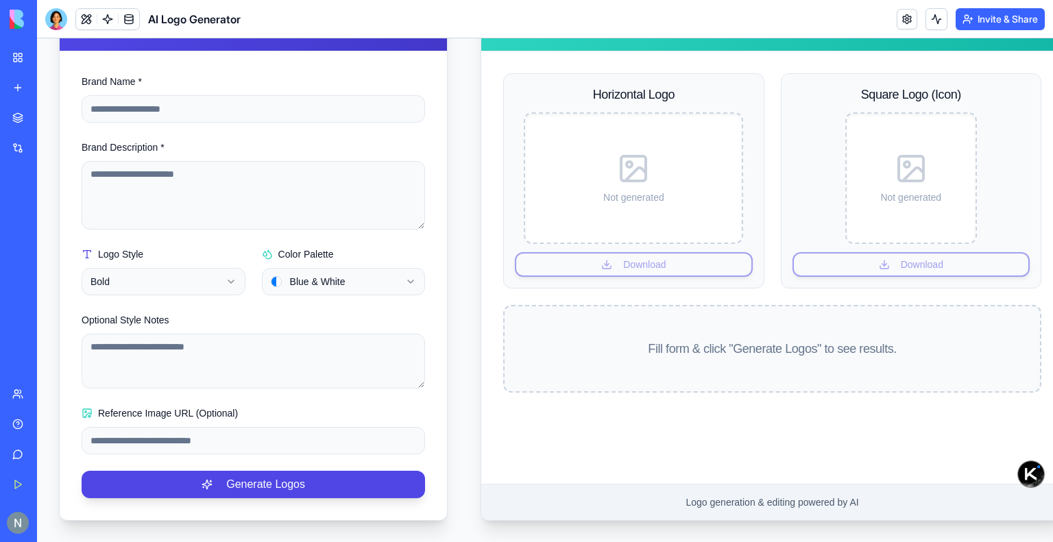
click at [333, 286] on html "**********" at bounding box center [545, 199] width 1016 height 688
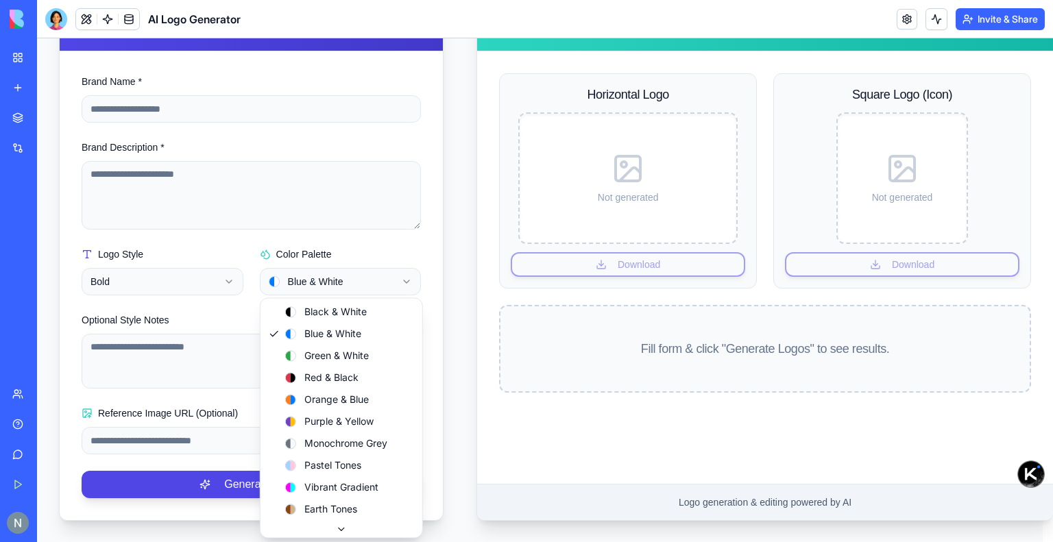
select select "**********"
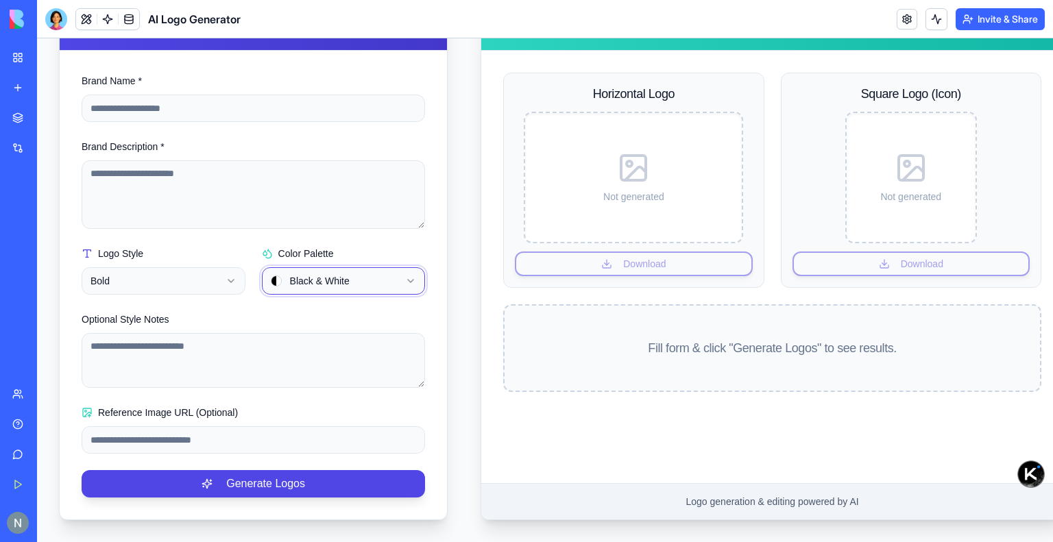
scroll to position [0, 0]
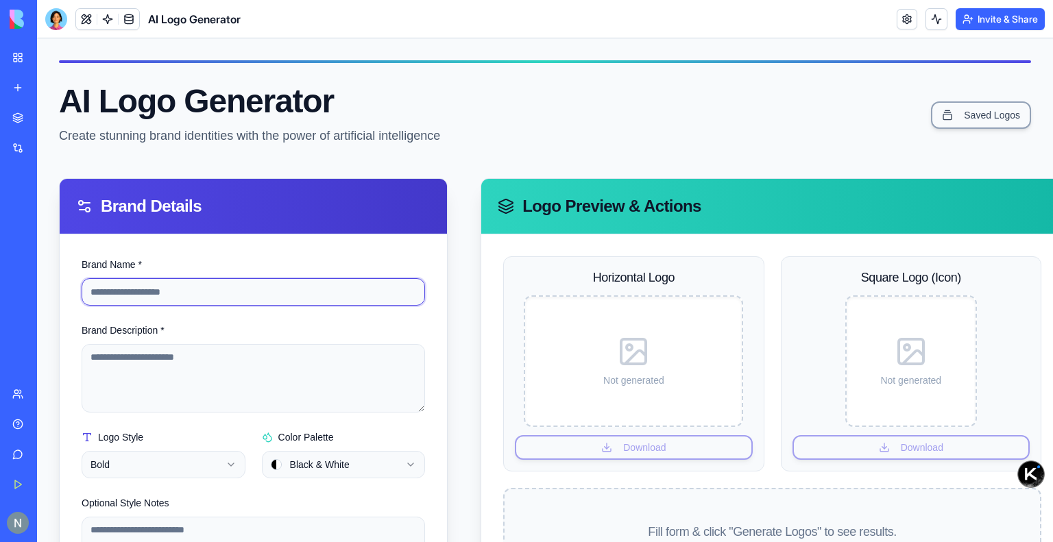
click at [296, 297] on input "Brand Name *" at bounding box center [253, 291] width 343 height 27
click at [307, 331] on div "Brand Description *" at bounding box center [253, 367] width 343 height 90
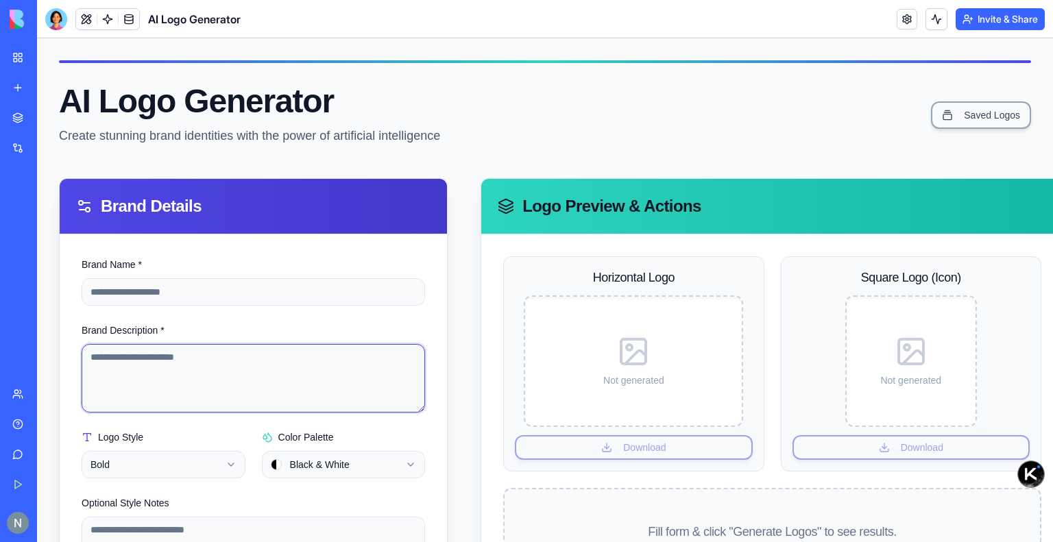
click at [306, 367] on textarea "Brand Description *" at bounding box center [253, 378] width 343 height 69
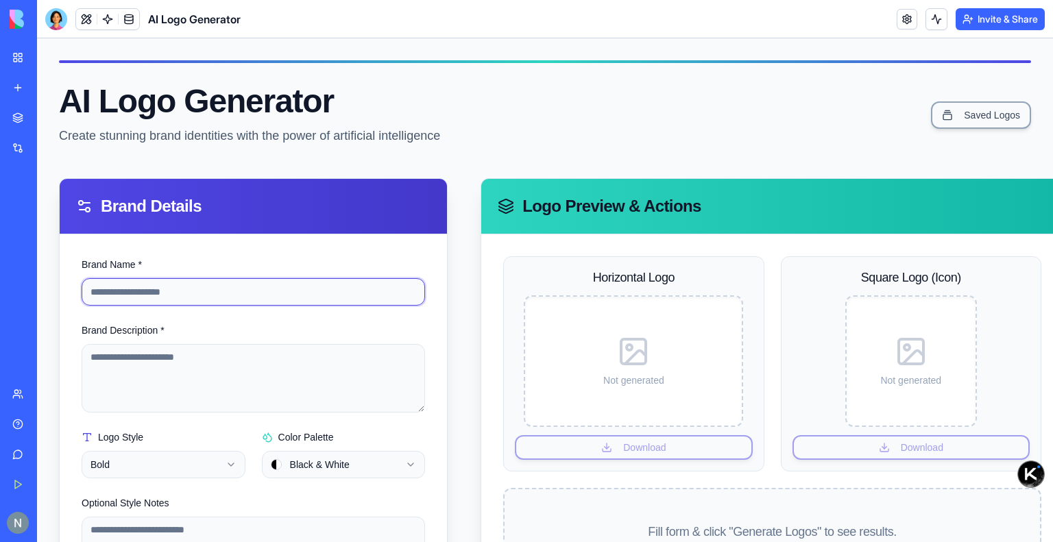
click at [280, 295] on input "Brand Name *" at bounding box center [253, 291] width 343 height 27
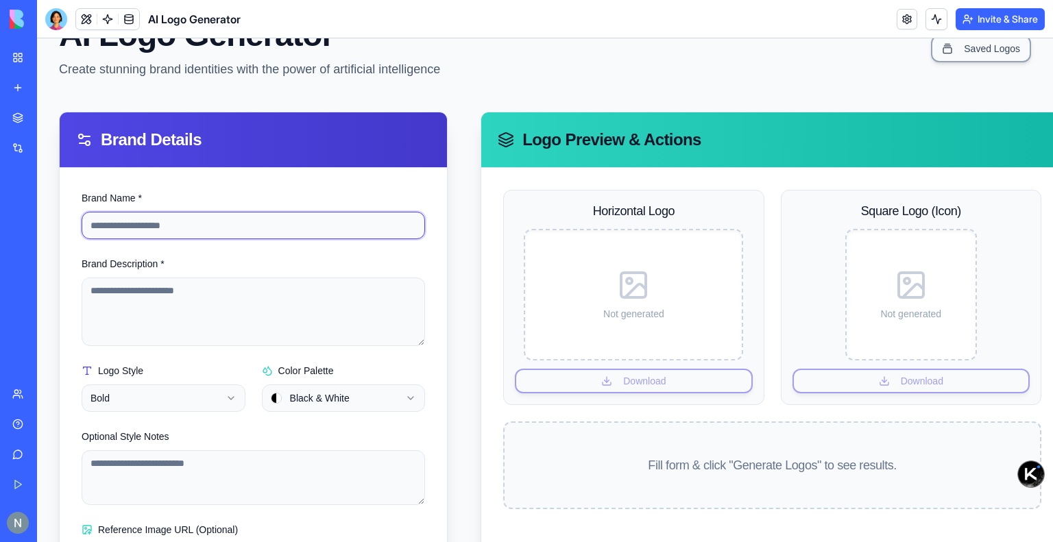
scroll to position [137, 0]
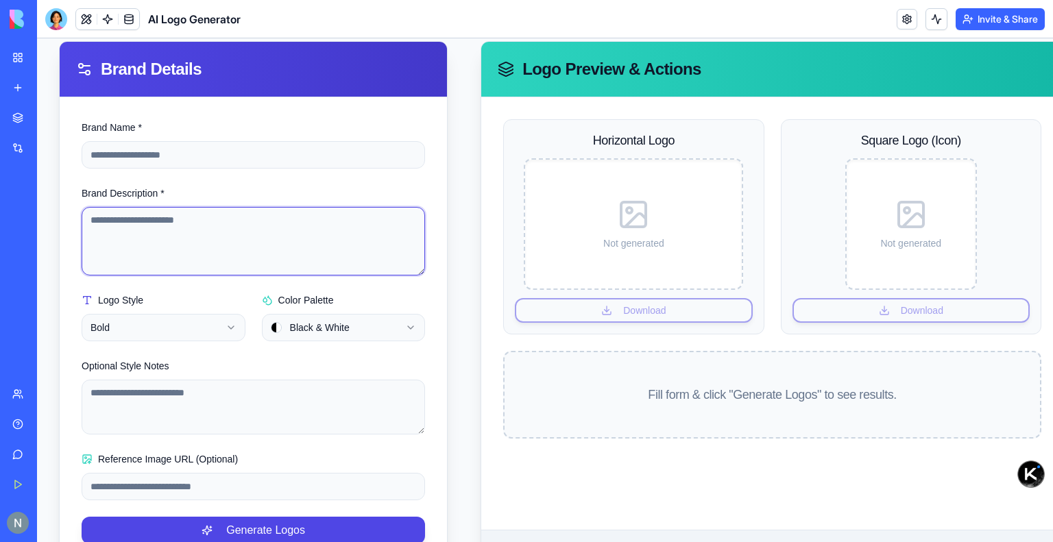
click at [285, 258] on textarea "Brand Description *" at bounding box center [253, 241] width 343 height 69
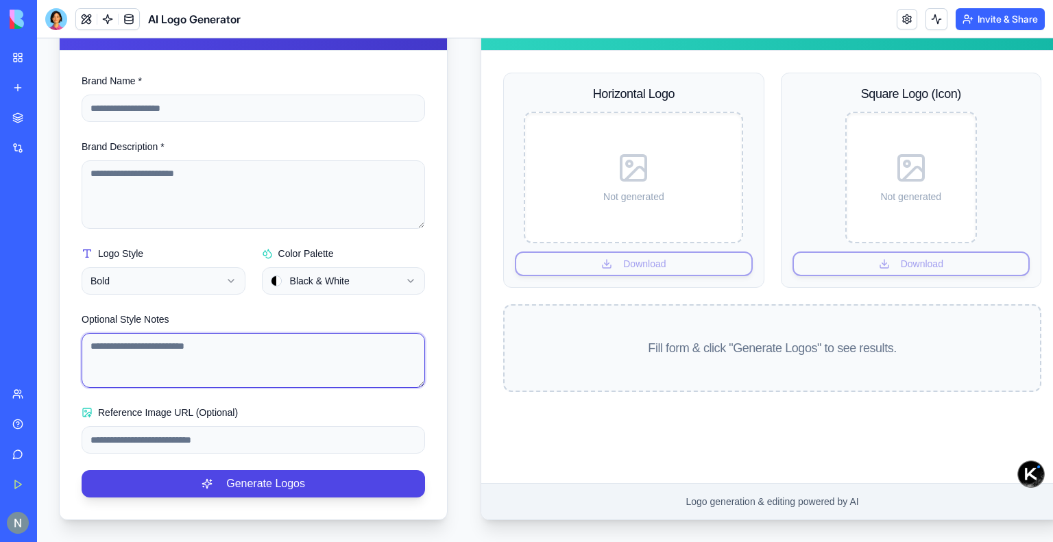
click at [280, 353] on textarea "Optional Style Notes" at bounding box center [253, 360] width 343 height 55
click at [341, 411] on div "Reference Image URL (Optional)" at bounding box center [253, 428] width 343 height 49
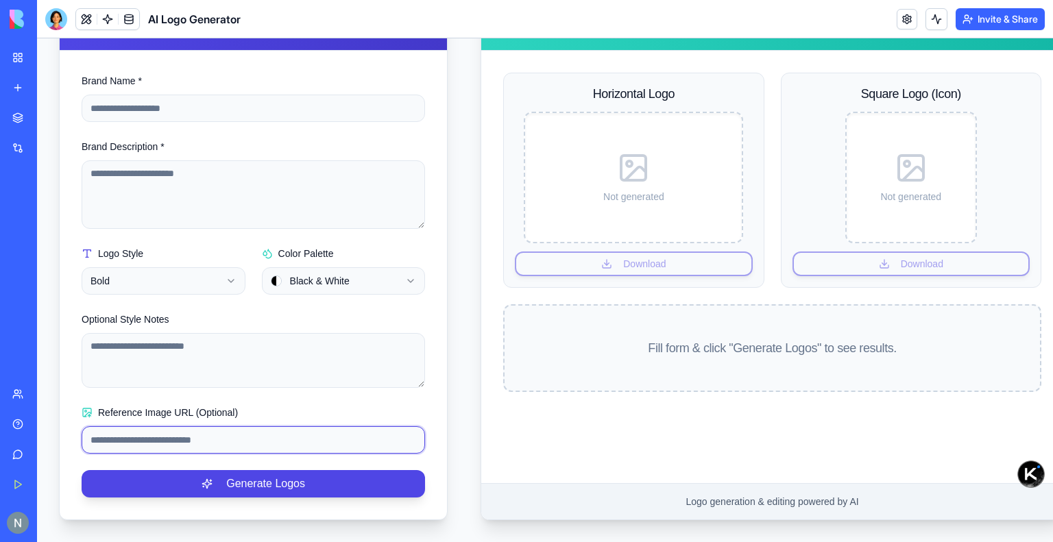
click at [311, 437] on input "Reference Image URL (Optional)" at bounding box center [253, 439] width 343 height 27
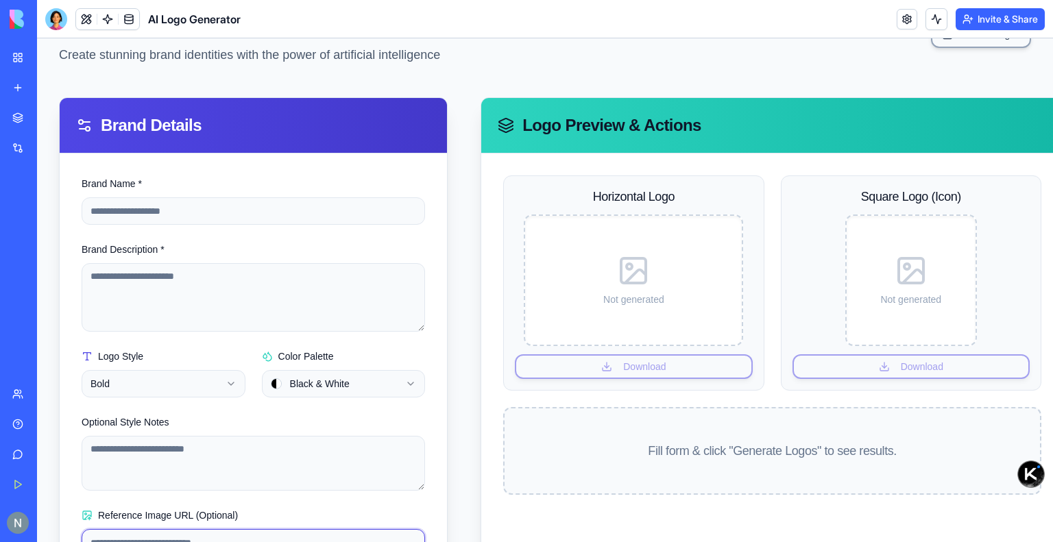
scroll to position [0, 0]
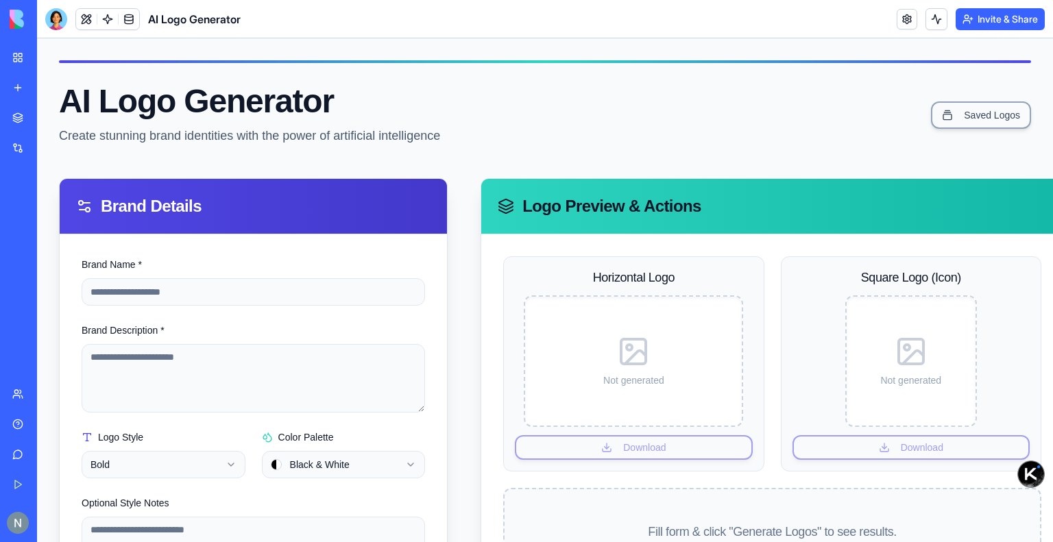
click at [383, 256] on div "Brand Name *" at bounding box center [253, 280] width 343 height 49
click at [0, 542] on plasmo-csui at bounding box center [0, 542] width 0 height 0
click at [25, 119] on link "Marketplace" at bounding box center [31, 117] width 55 height 27
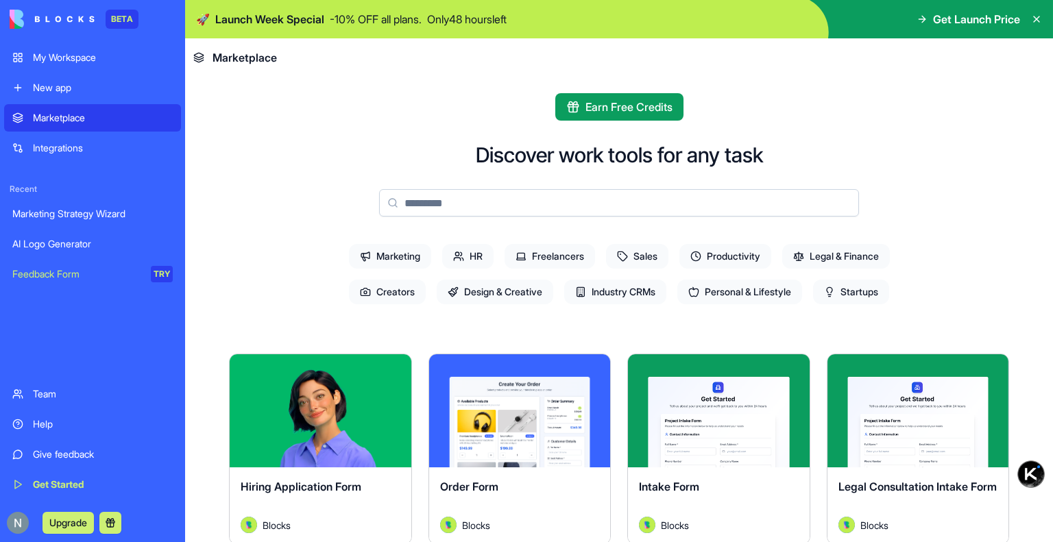
click at [78, 86] on div "New app" at bounding box center [103, 88] width 140 height 14
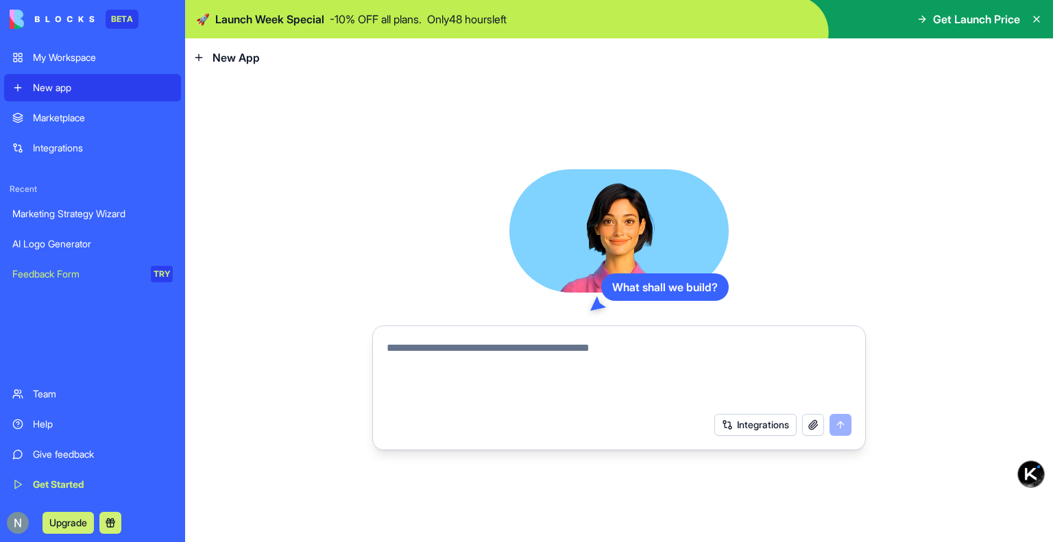
click at [143, 62] on div "My Workspace" at bounding box center [103, 58] width 140 height 14
